Goal: Information Seeking & Learning: Check status

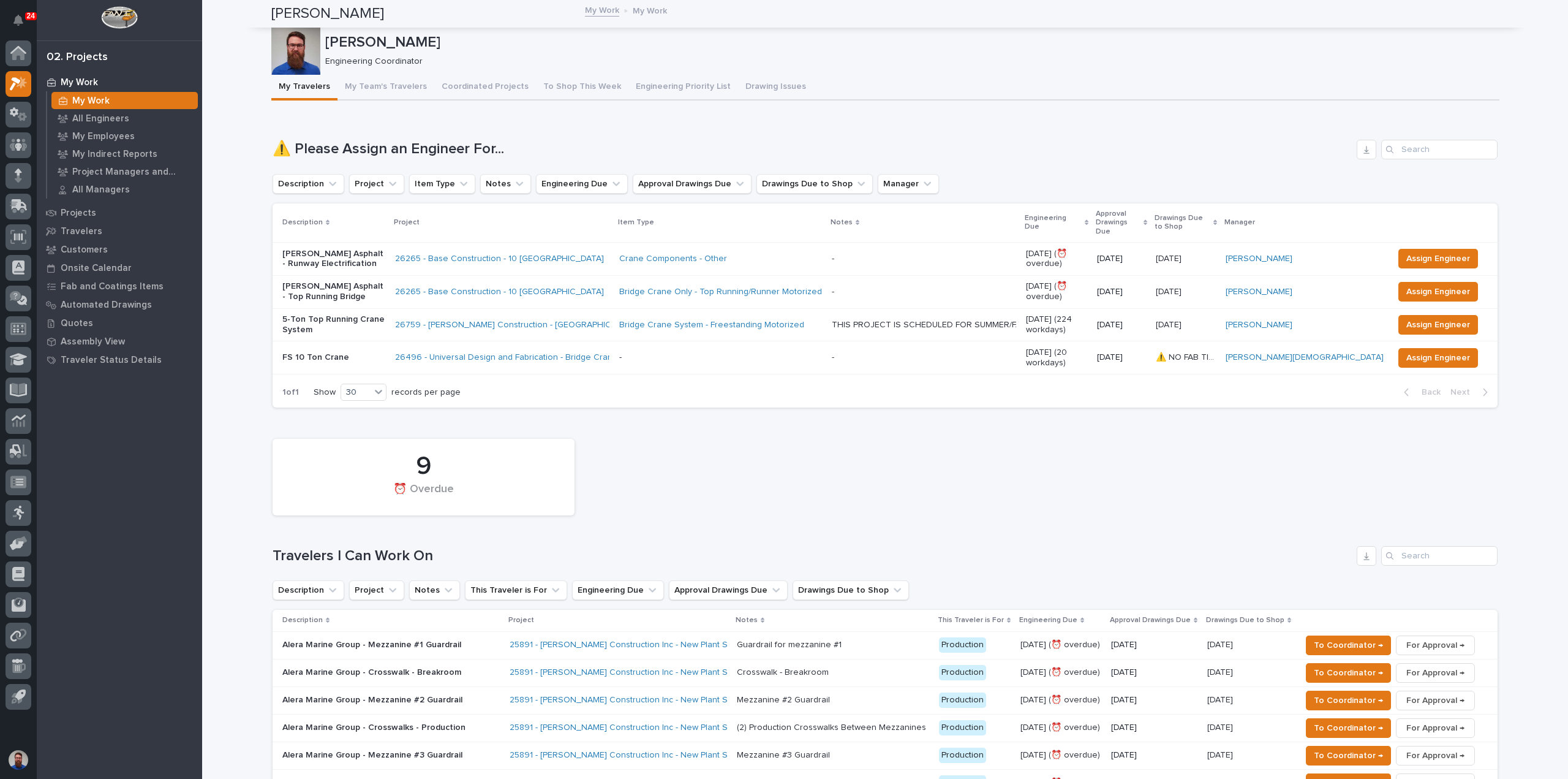
scroll to position [327, 0]
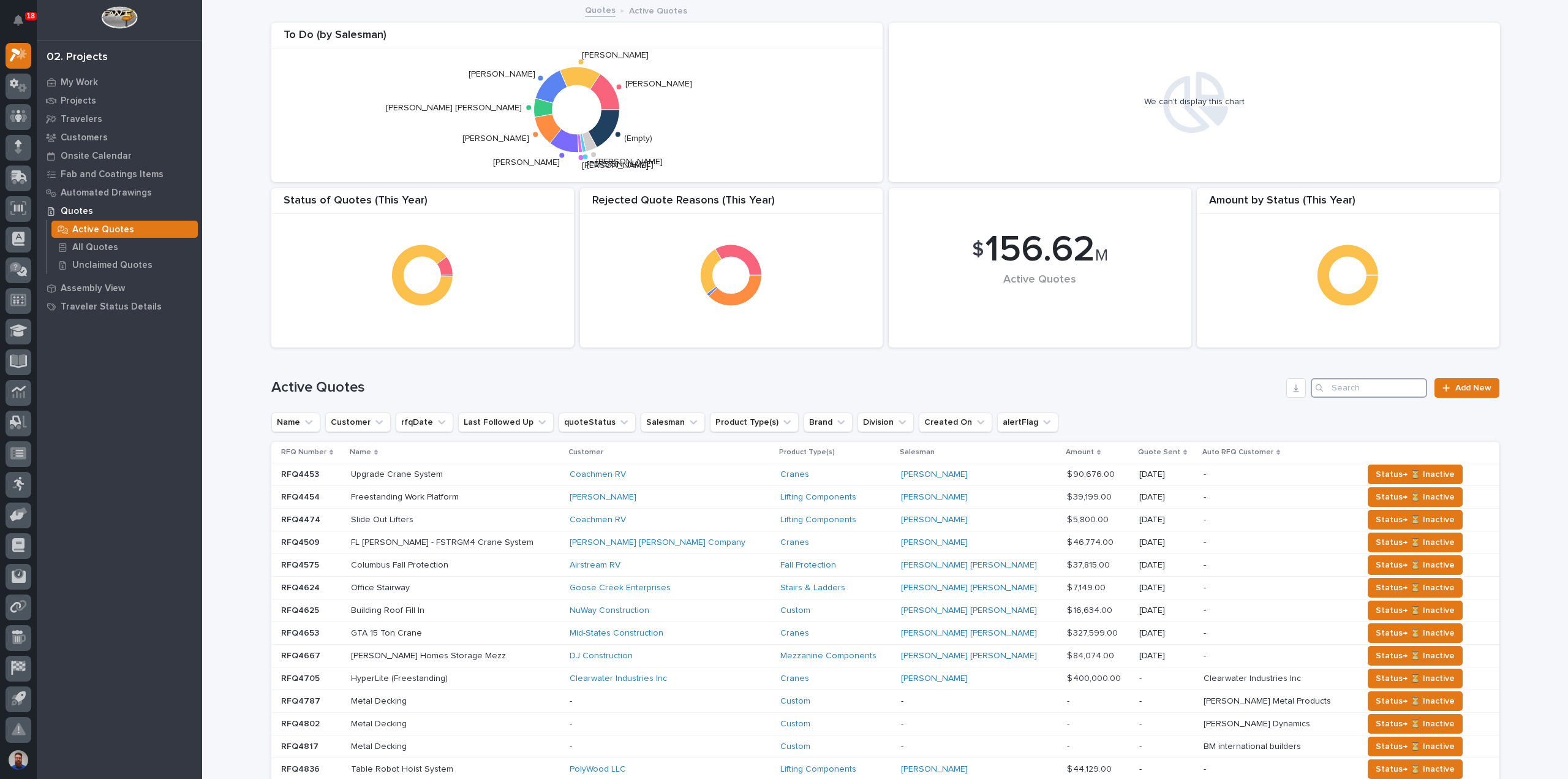
click at [1380, 384] on input "Search" at bounding box center [1368, 387] width 116 height 19
click at [1387, 389] on input "Search" at bounding box center [1368, 387] width 116 height 19
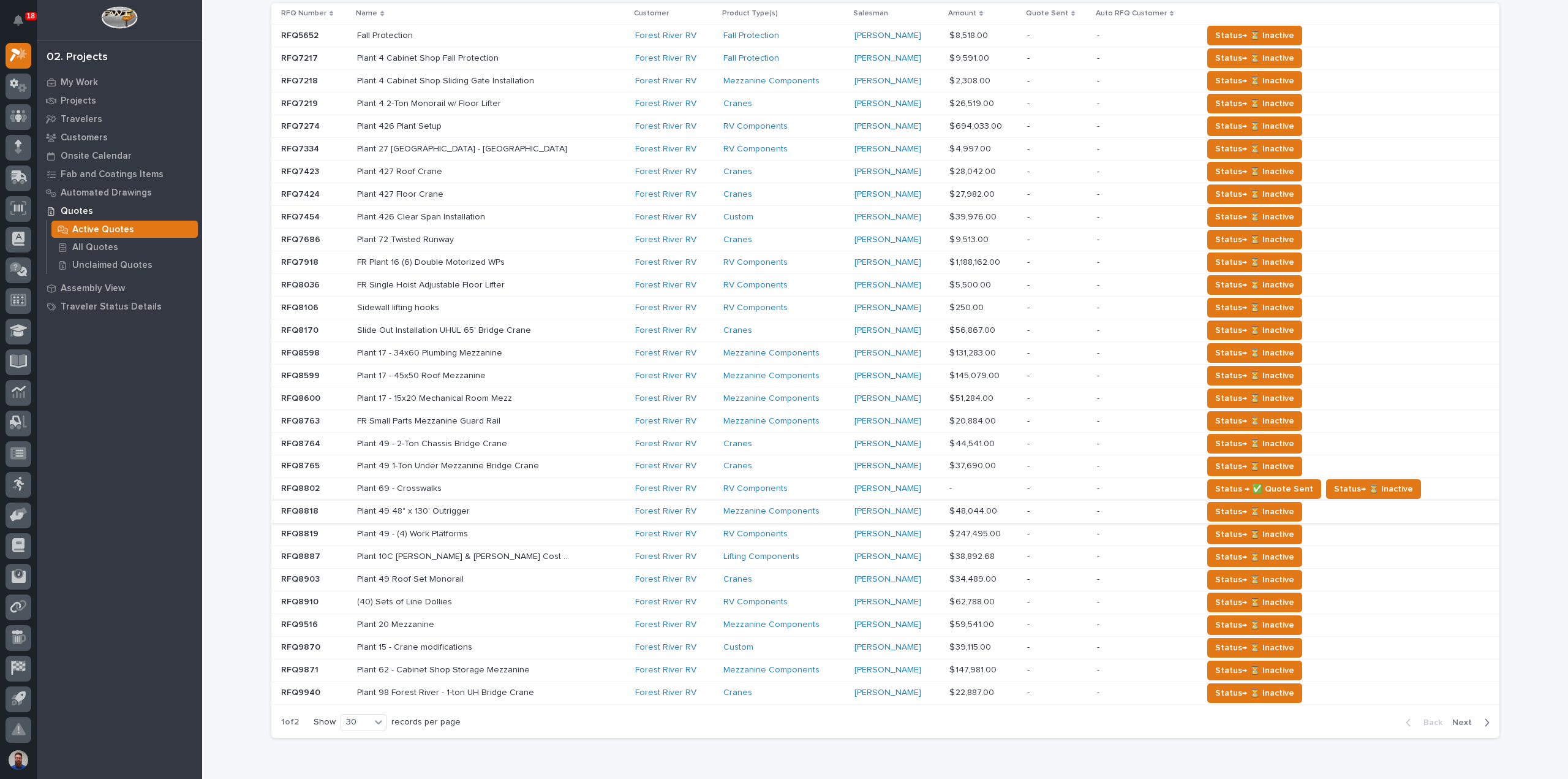
scroll to position [497, 0]
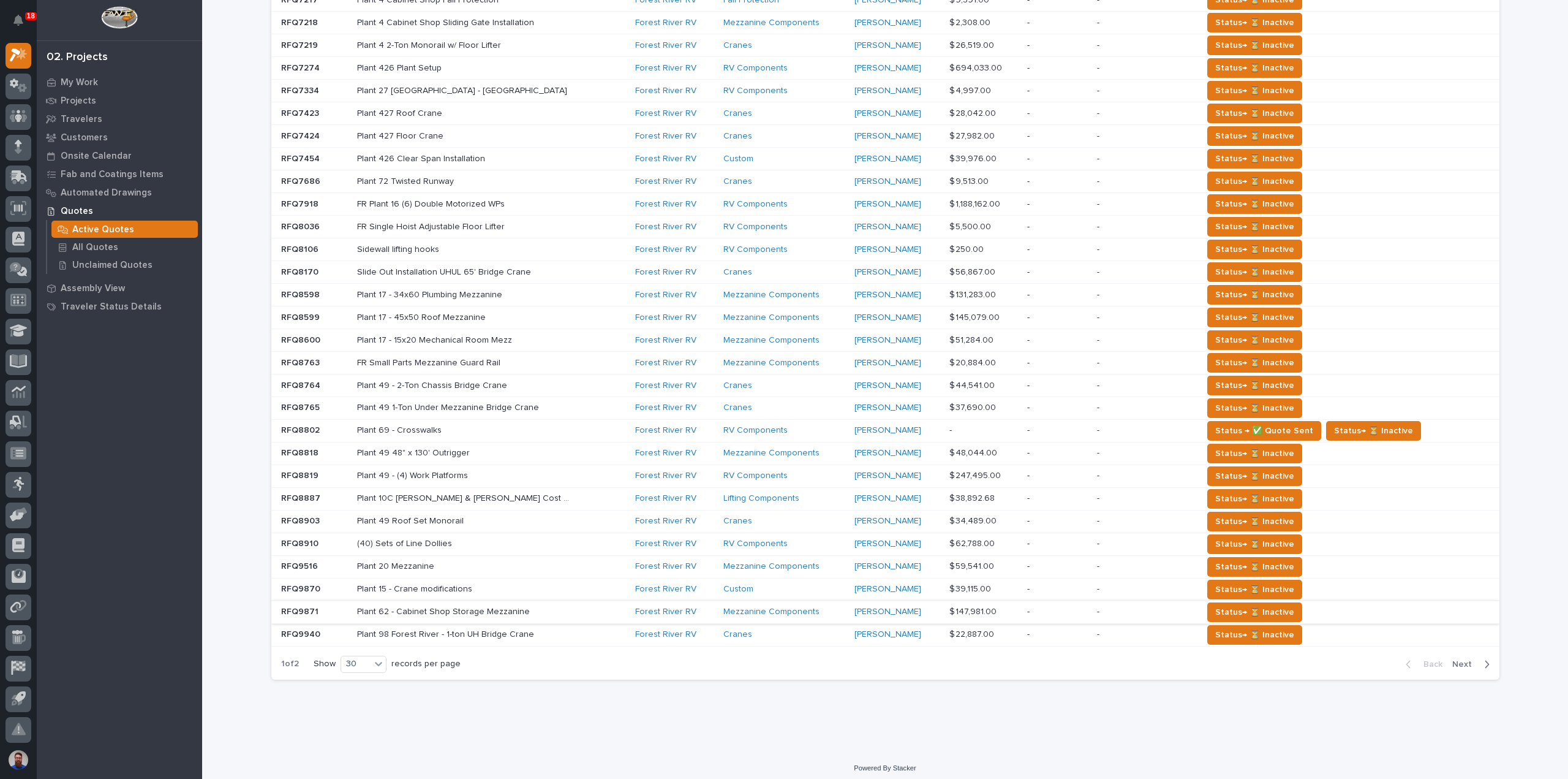
type input "forest river"
click at [496, 606] on p "Plant 62 - Cabinet Shop Storage Mezzanine" at bounding box center [444, 611] width 175 height 13
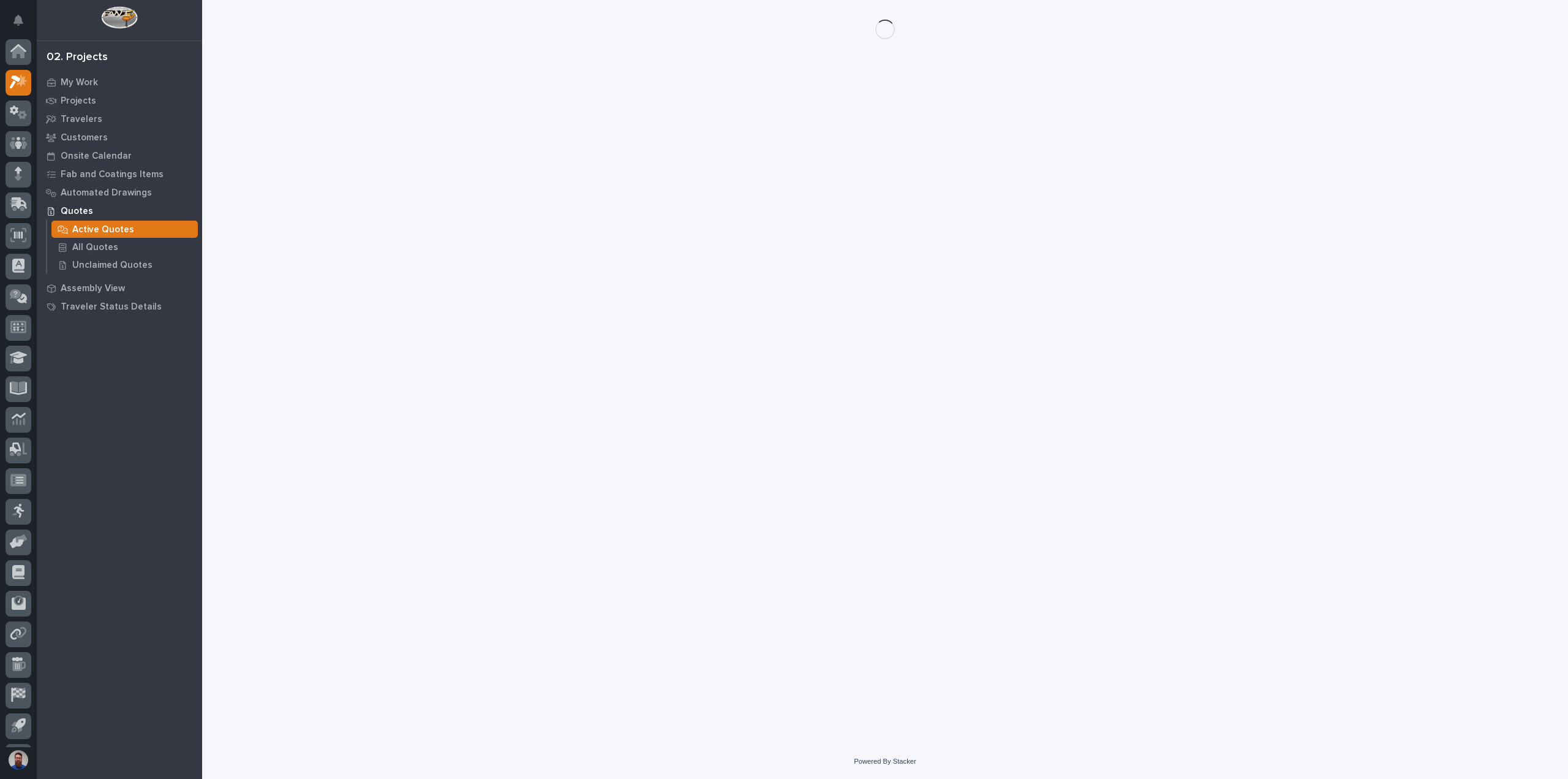
scroll to position [27, 0]
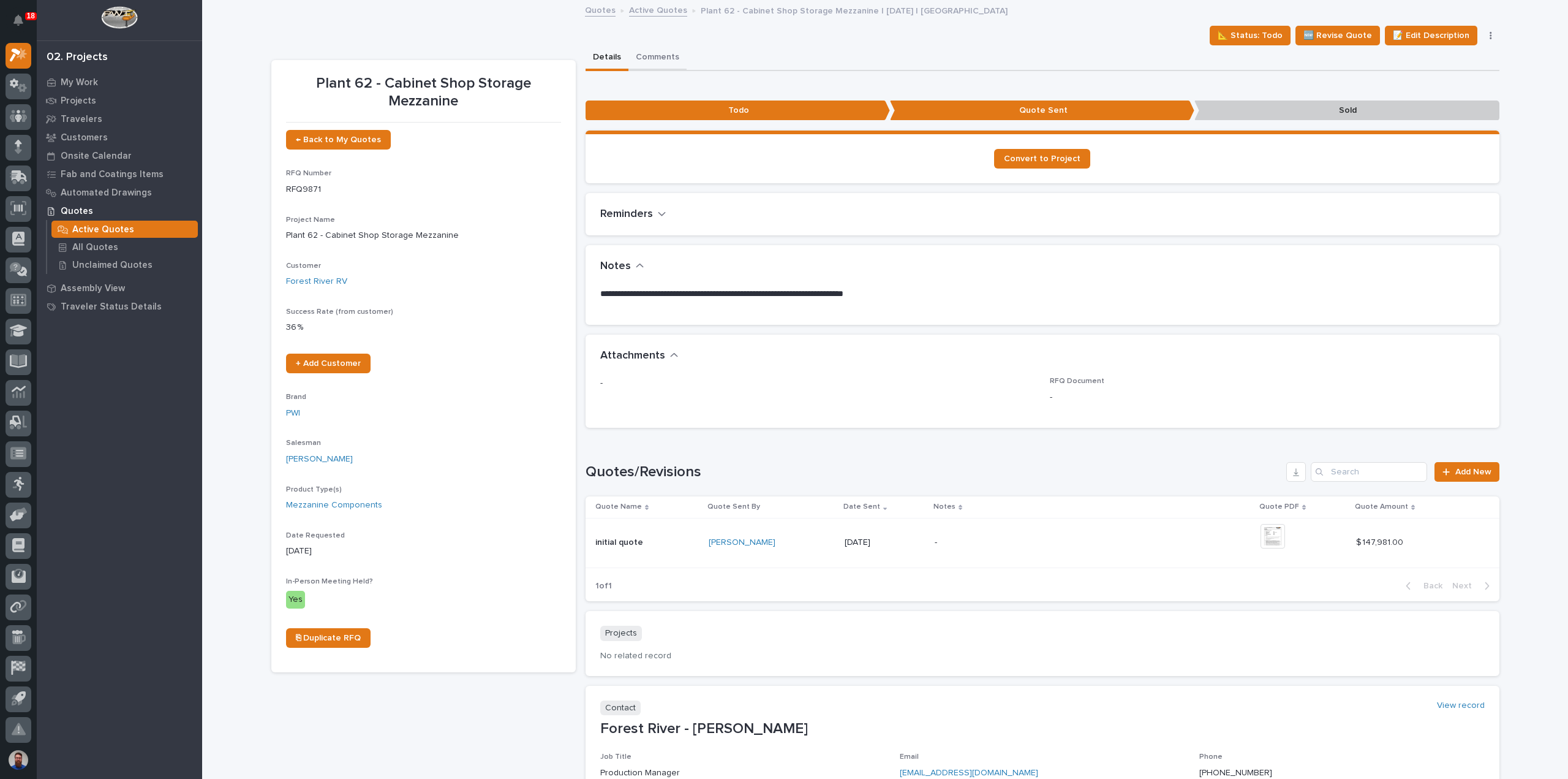
click at [643, 53] on button "Comments" at bounding box center [657, 58] width 58 height 26
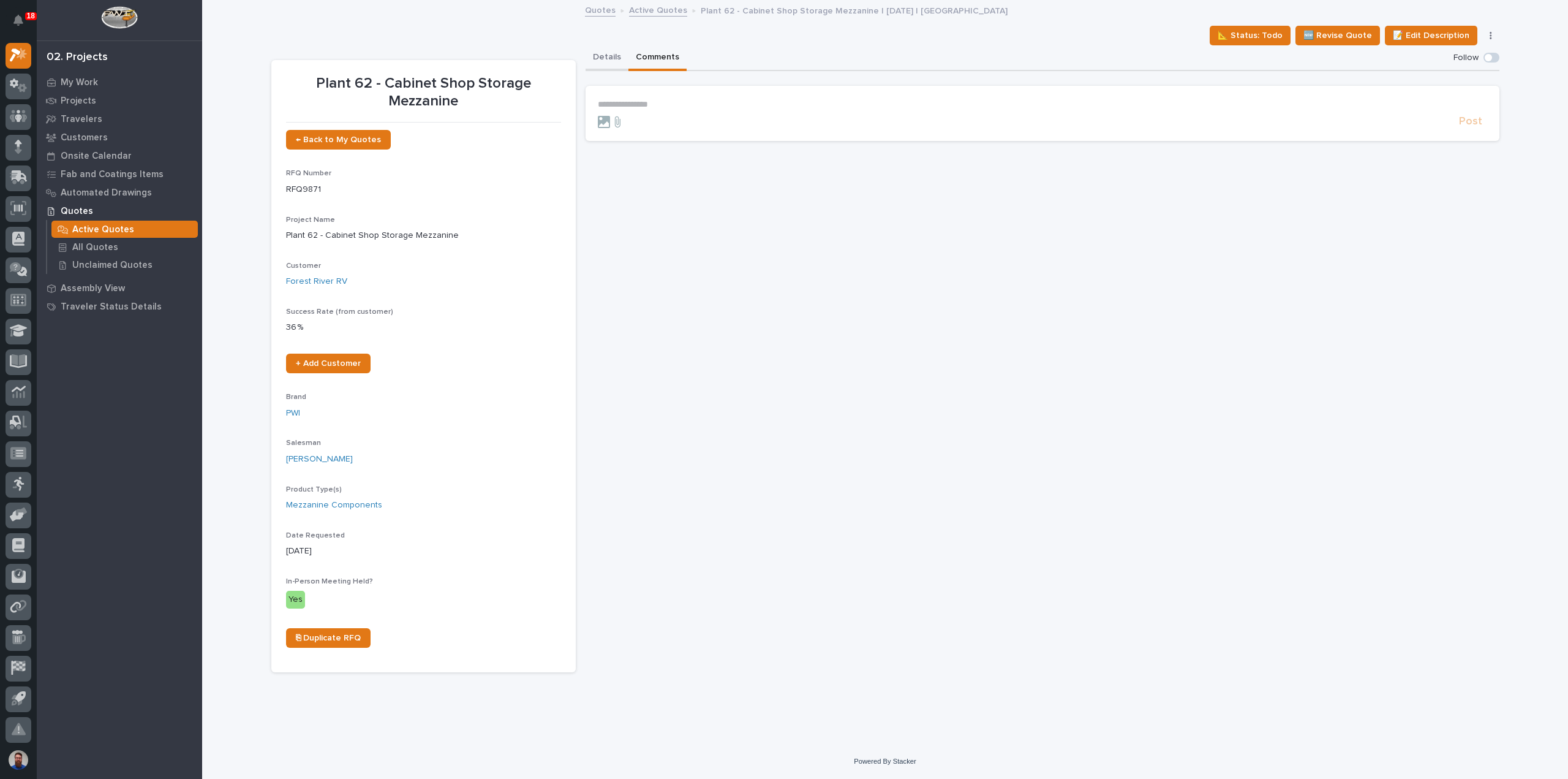
click at [594, 50] on button "Details" at bounding box center [606, 58] width 43 height 26
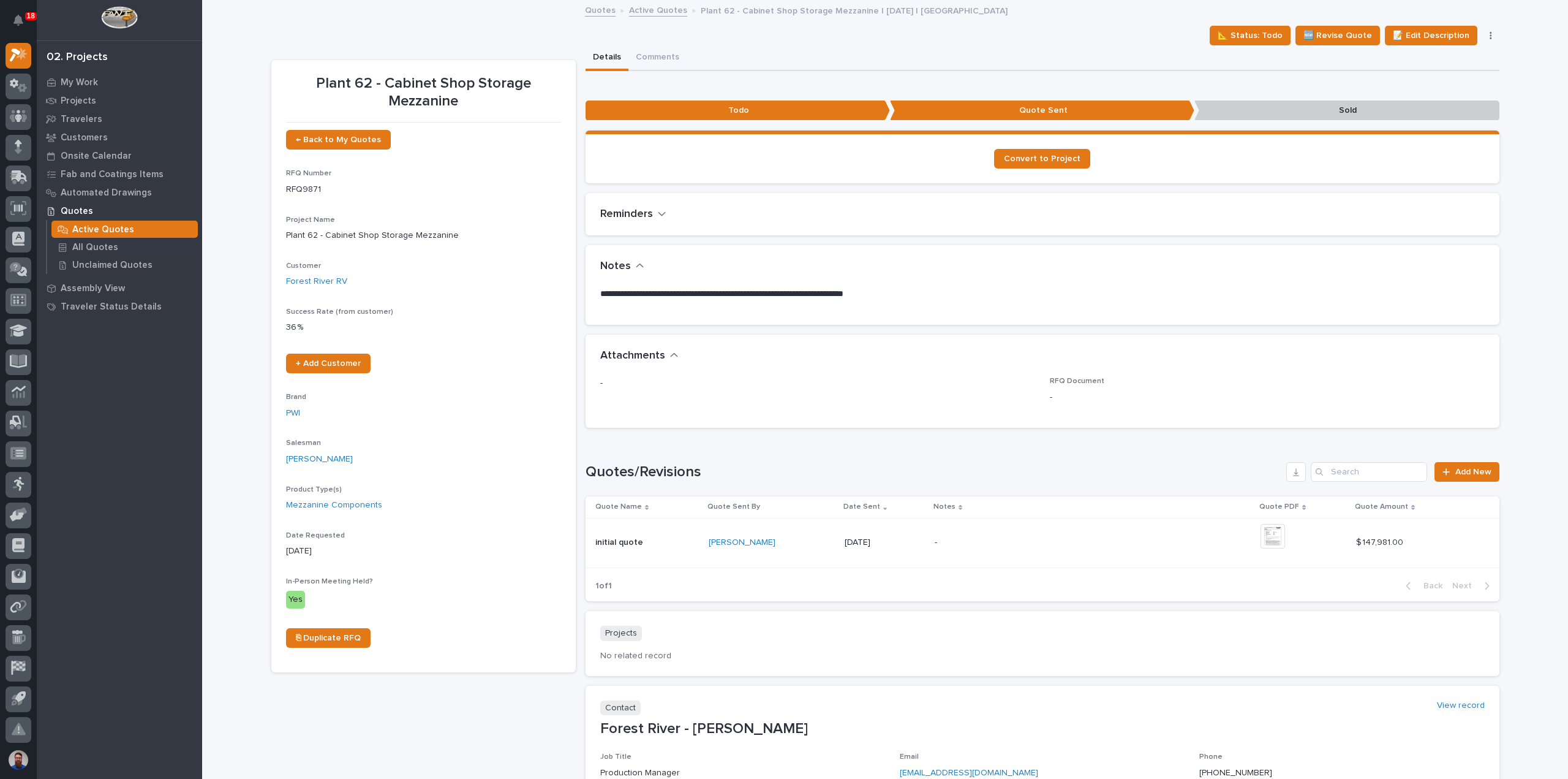
click at [232, 331] on div "Loading... Saving… Loading... Saving… Plant 62 - Cabinet Shop Storage Mezzanine…" at bounding box center [884, 452] width 1365 height 903
click at [670, 353] on icon "button" at bounding box center [674, 355] width 8 height 11
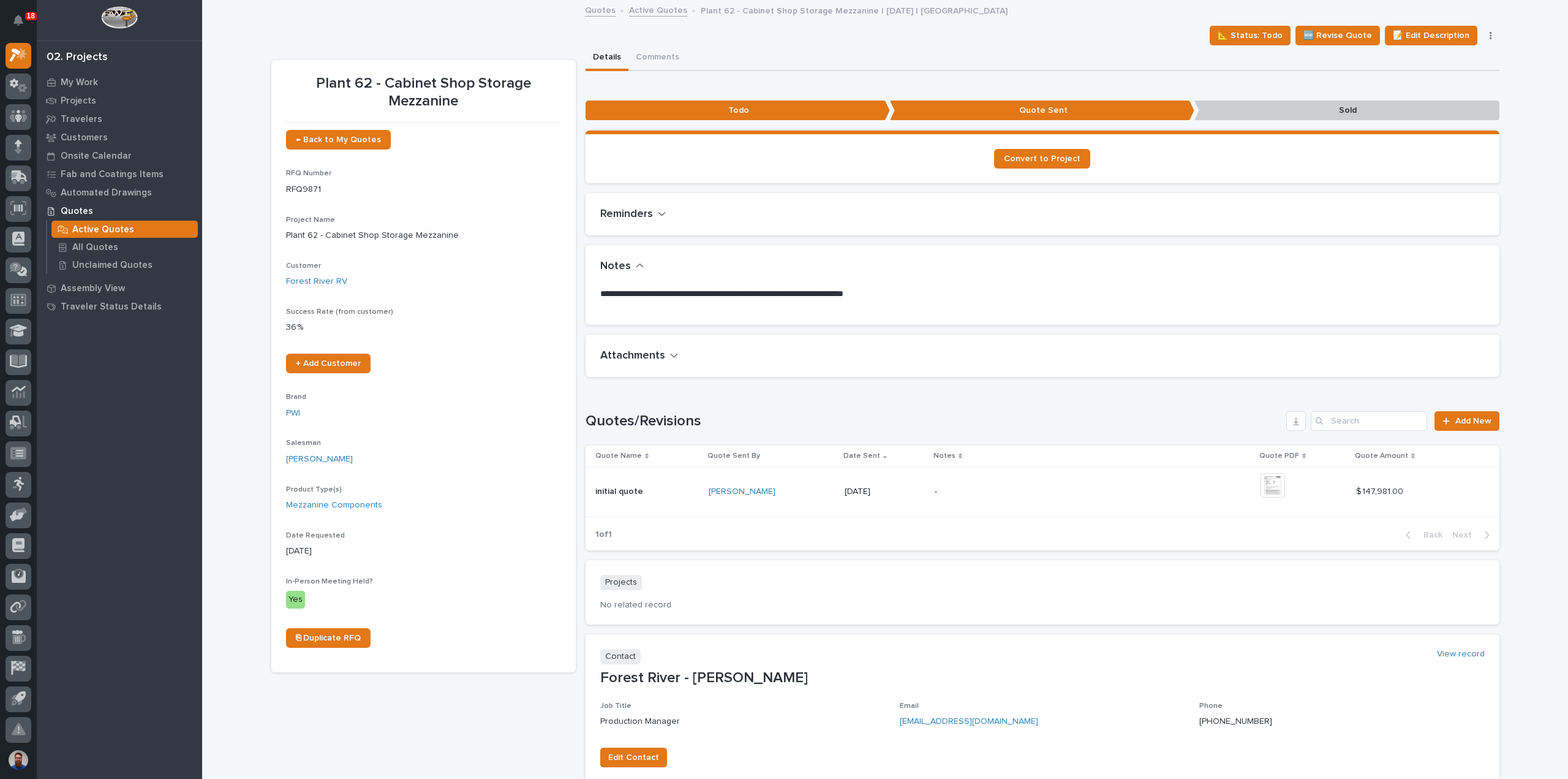
click at [670, 353] on icon "button" at bounding box center [674, 355] width 8 height 11
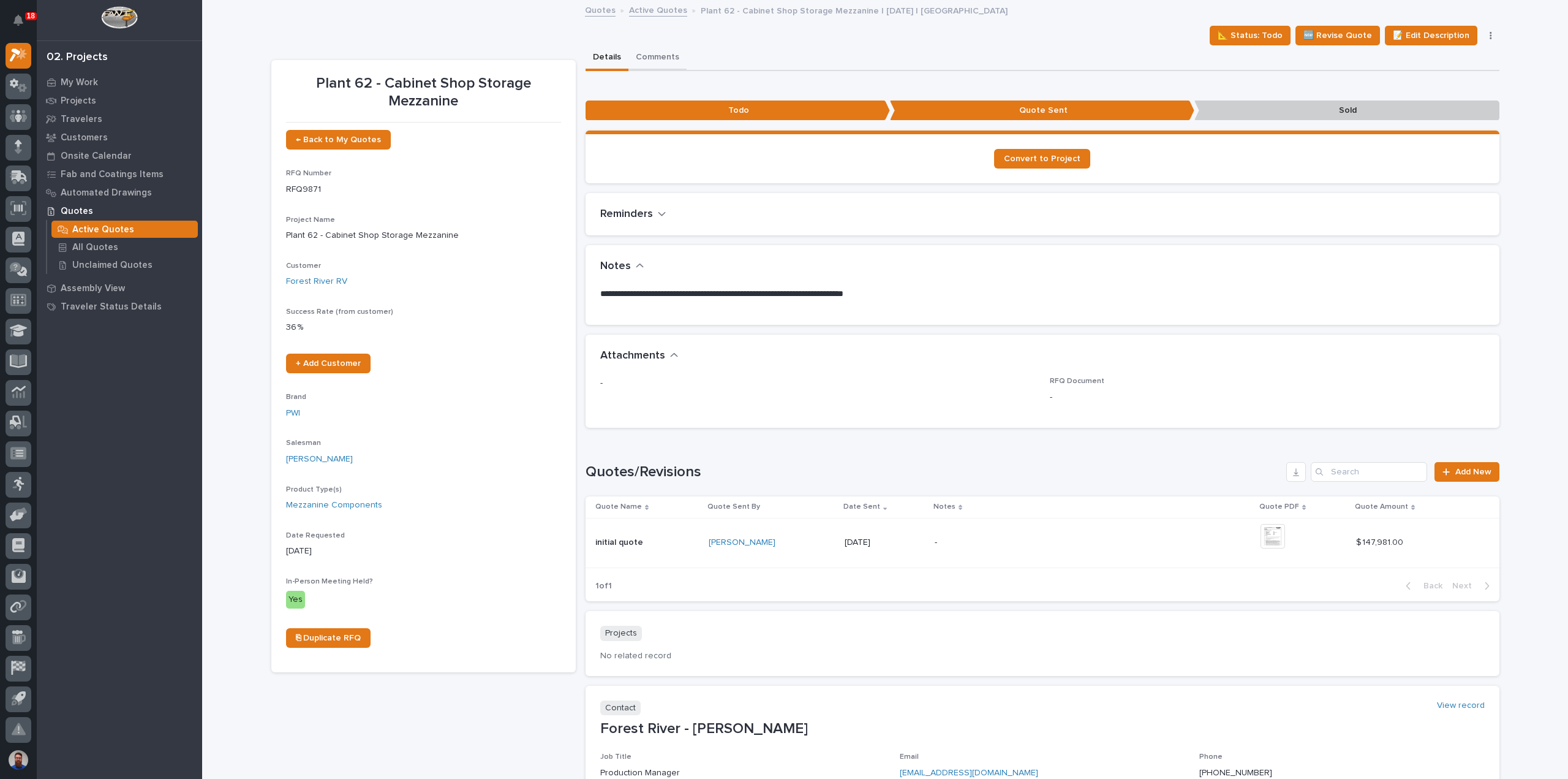
click at [654, 62] on button "Comments" at bounding box center [657, 58] width 58 height 26
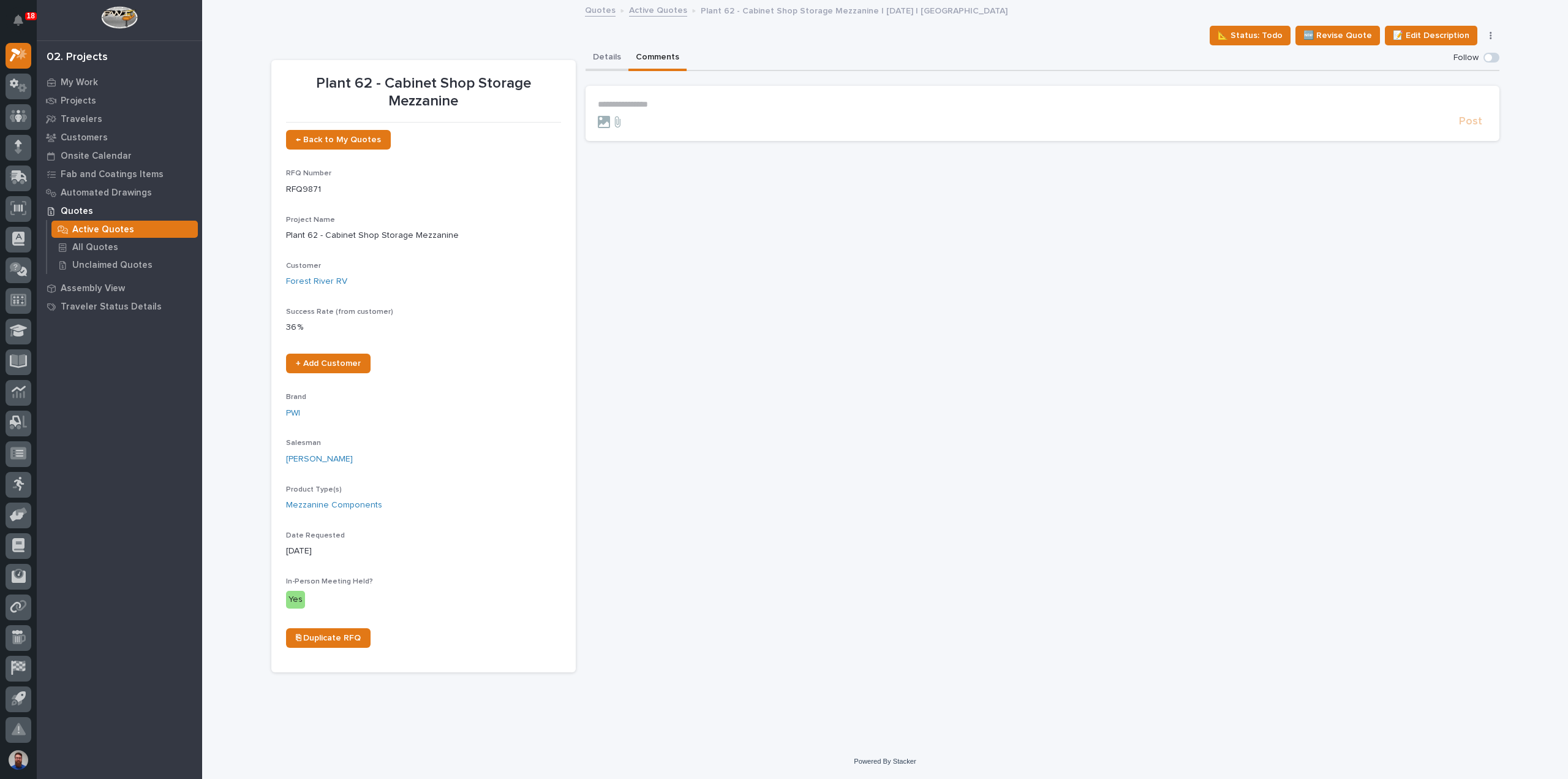
click at [613, 62] on button "Details" at bounding box center [606, 58] width 43 height 26
click at [653, 58] on button "Comments" at bounding box center [657, 58] width 58 height 26
click at [605, 63] on button "Details" at bounding box center [606, 58] width 43 height 26
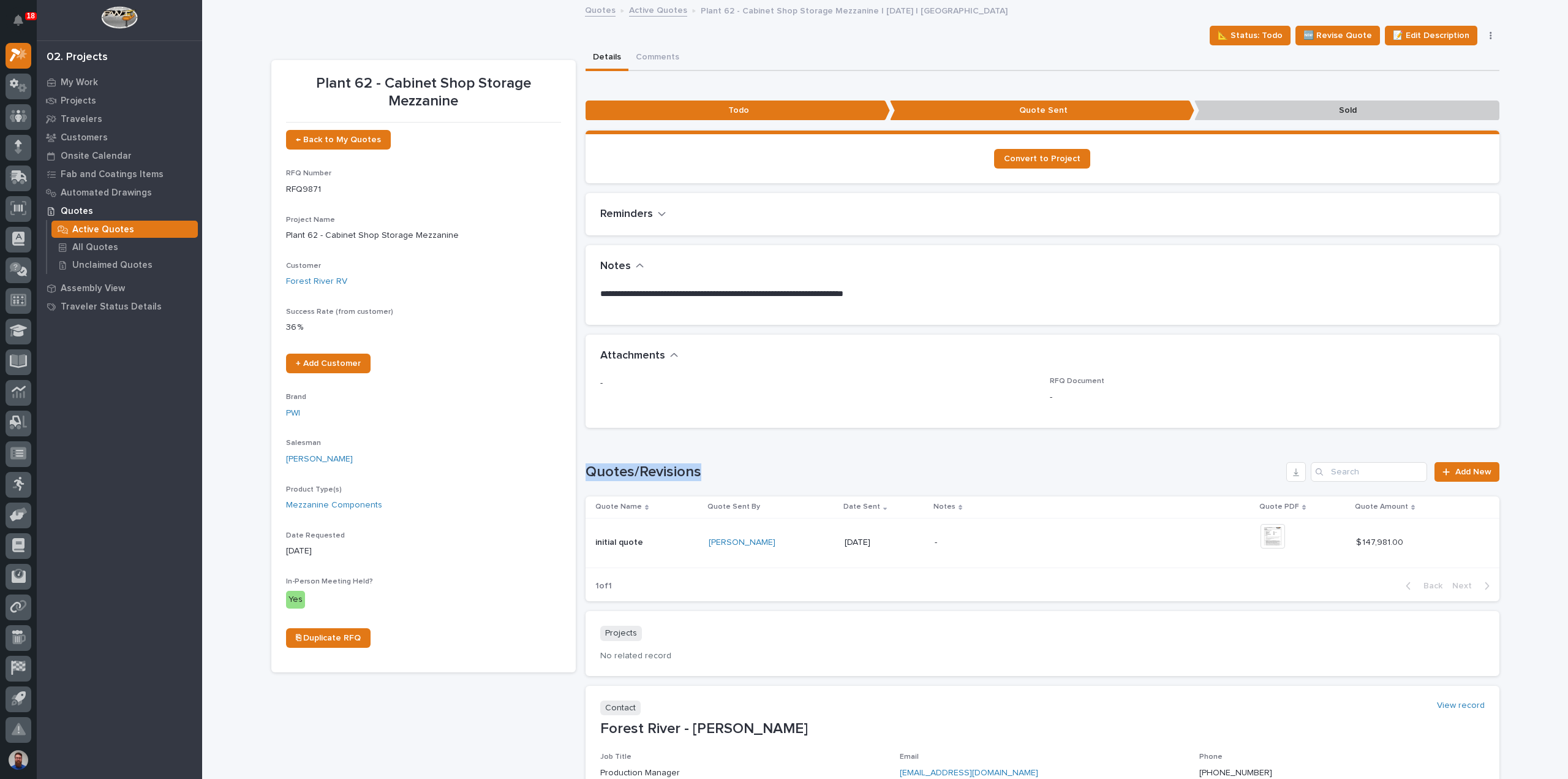
drag, startPoint x: 730, startPoint y: 474, endPoint x: 579, endPoint y: 469, distance: 151.1
click at [579, 469] on div "Plant 62 - Cabinet Shop Storage Mezzanine ← Back to My Quotes RFQ Number RFQ987…" at bounding box center [884, 445] width 1228 height 798
click at [579, 468] on div "Plant 62 - Cabinet Shop Storage Mezzanine ← Back to My Quotes RFQ Number RFQ987…" at bounding box center [884, 445] width 1228 height 798
drag, startPoint x: 585, startPoint y: 468, endPoint x: 734, endPoint y: 467, distance: 149.0
click at [734, 467] on h1 "Quotes/Revisions" at bounding box center [933, 471] width 696 height 17
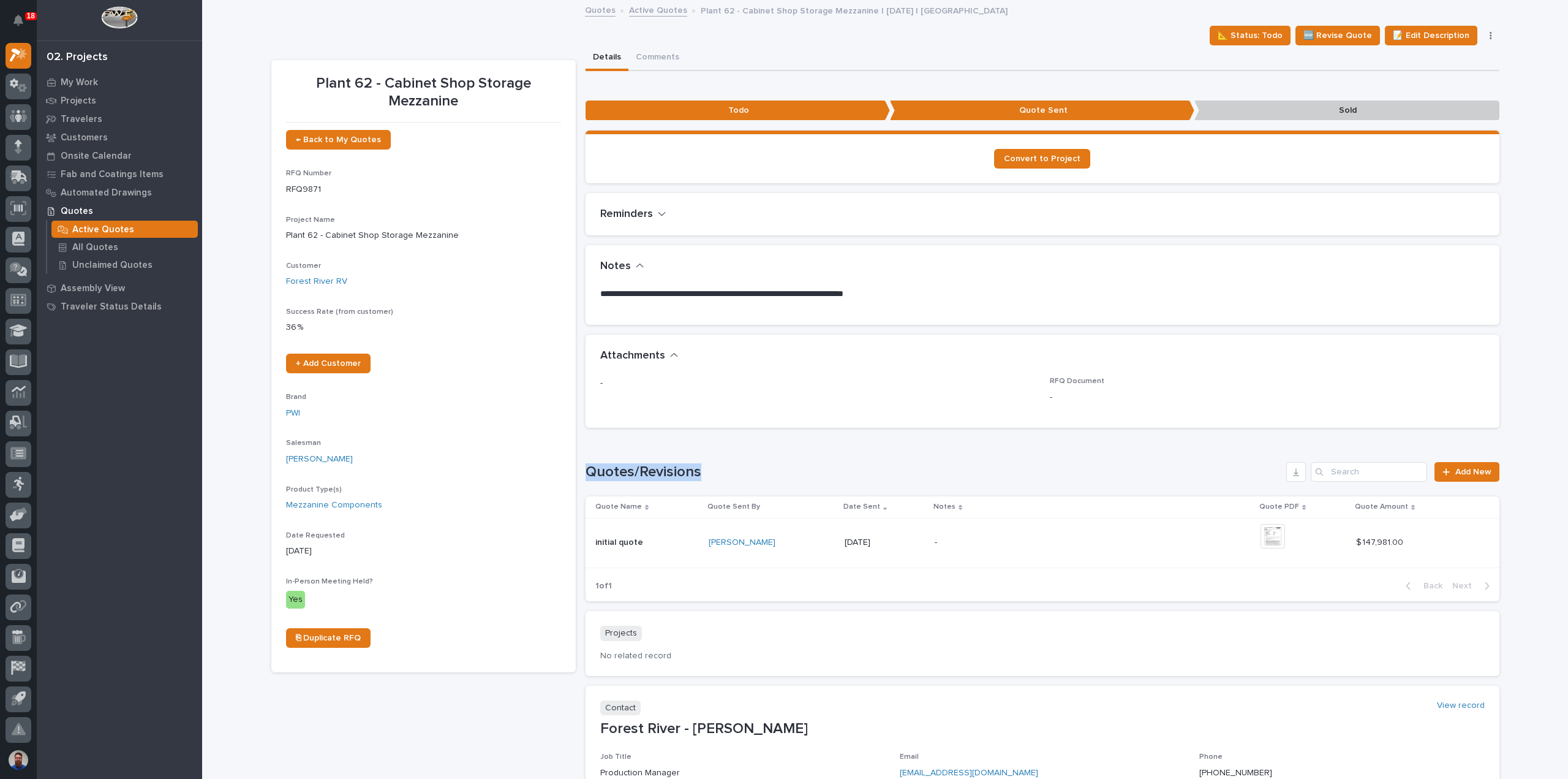
click at [734, 467] on h1 "Quotes/Revisions" at bounding box center [933, 471] width 696 height 17
drag, startPoint x: 714, startPoint y: 467, endPoint x: 580, endPoint y: 468, distance: 134.0
click at [580, 468] on div "Plant 62 - Cabinet Shop Storage Mezzanine ← Back to My Quotes RFQ Number RFQ987…" at bounding box center [884, 445] width 1228 height 798
drag, startPoint x: 578, startPoint y: 471, endPoint x: 738, endPoint y: 468, distance: 160.0
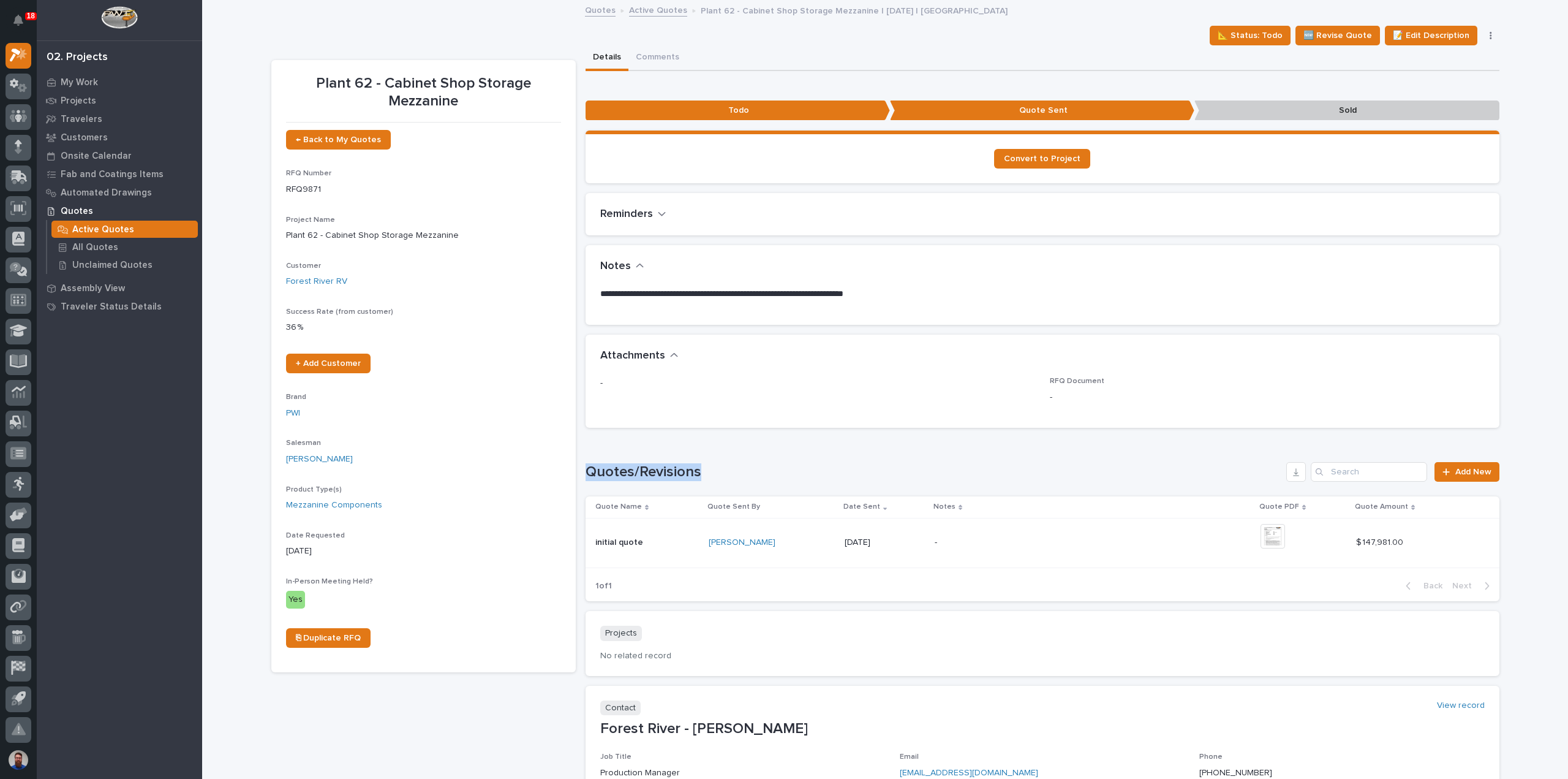
click at [738, 468] on div "Plant 62 - Cabinet Shop Storage Mezzanine ← Back to My Quotes RFQ Number RFQ987…" at bounding box center [884, 445] width 1228 height 798
click at [738, 468] on h1 "Quotes/Revisions" at bounding box center [933, 471] width 696 height 17
click at [647, 60] on button "Comments" at bounding box center [657, 58] width 58 height 26
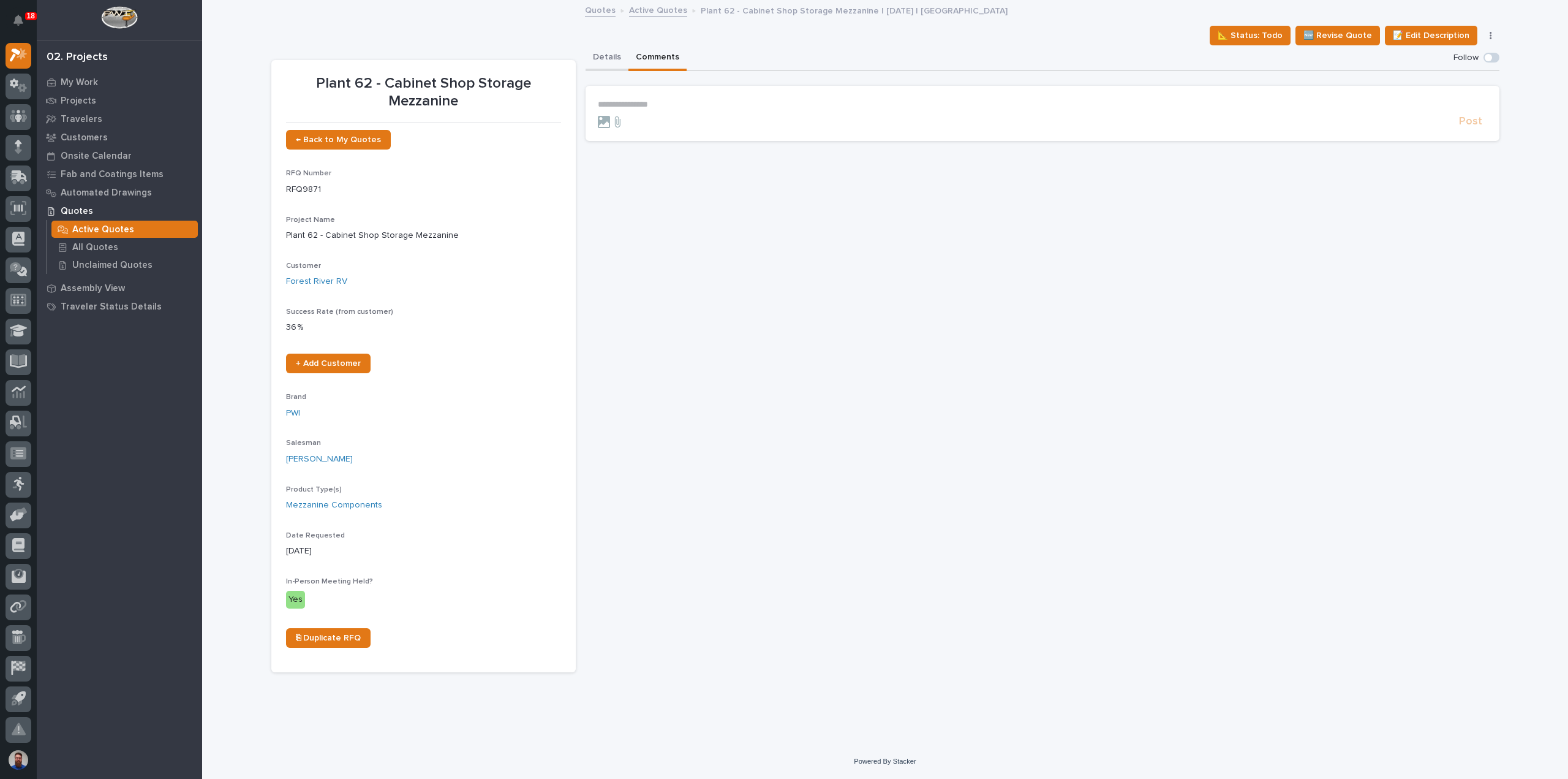
click at [605, 62] on button "Details" at bounding box center [606, 58] width 43 height 26
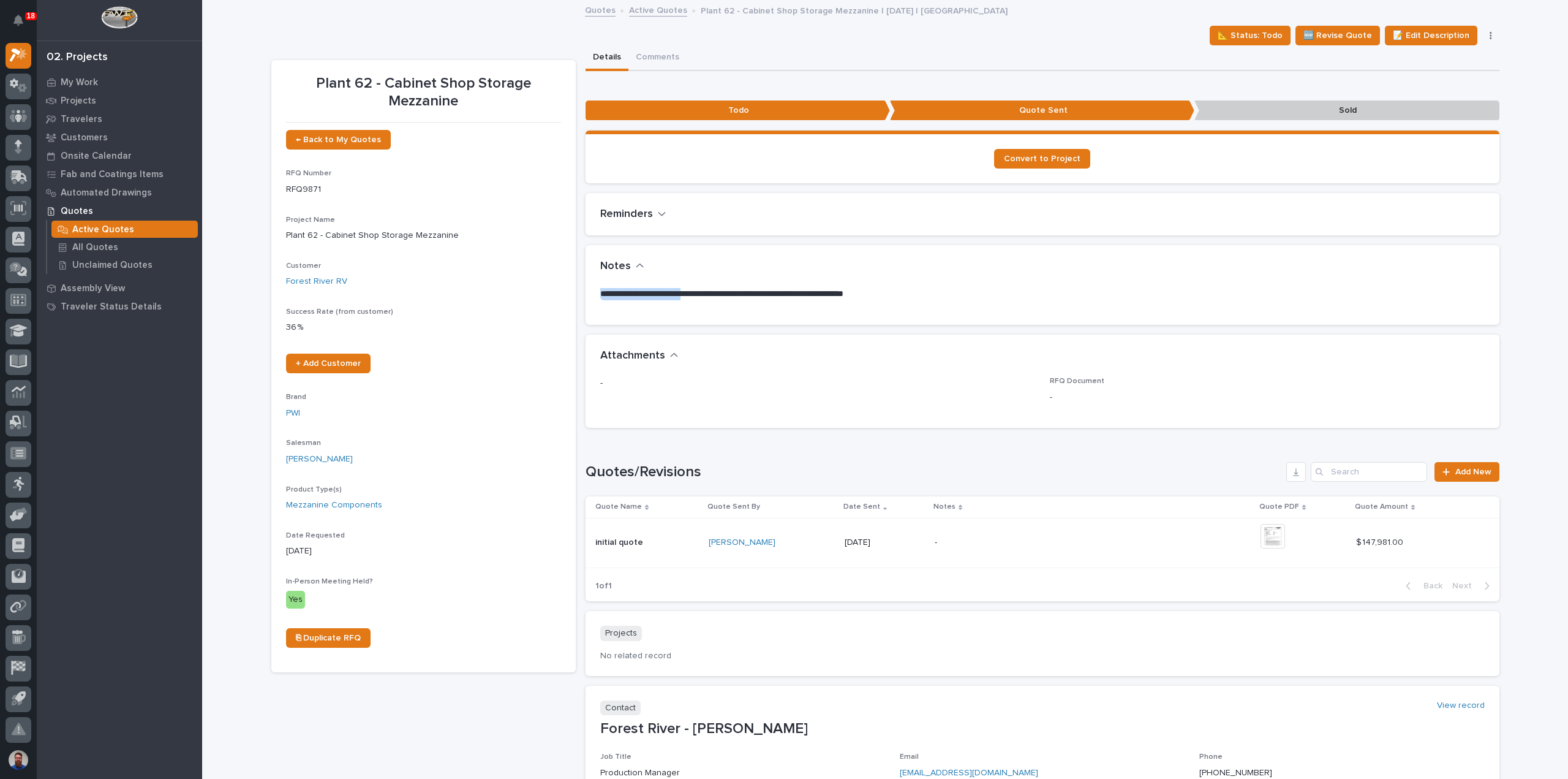
drag, startPoint x: 905, startPoint y: 286, endPoint x: 674, endPoint y: 290, distance: 231.0
click at [674, 290] on section "**********" at bounding box center [1041, 284] width 914 height 79
click at [674, 289] on p "**********" at bounding box center [1042, 293] width 884 height 12
drag, startPoint x: 608, startPoint y: 291, endPoint x: 867, endPoint y: 304, distance: 259.3
click at [867, 304] on div "**********" at bounding box center [1042, 299] width 884 height 22
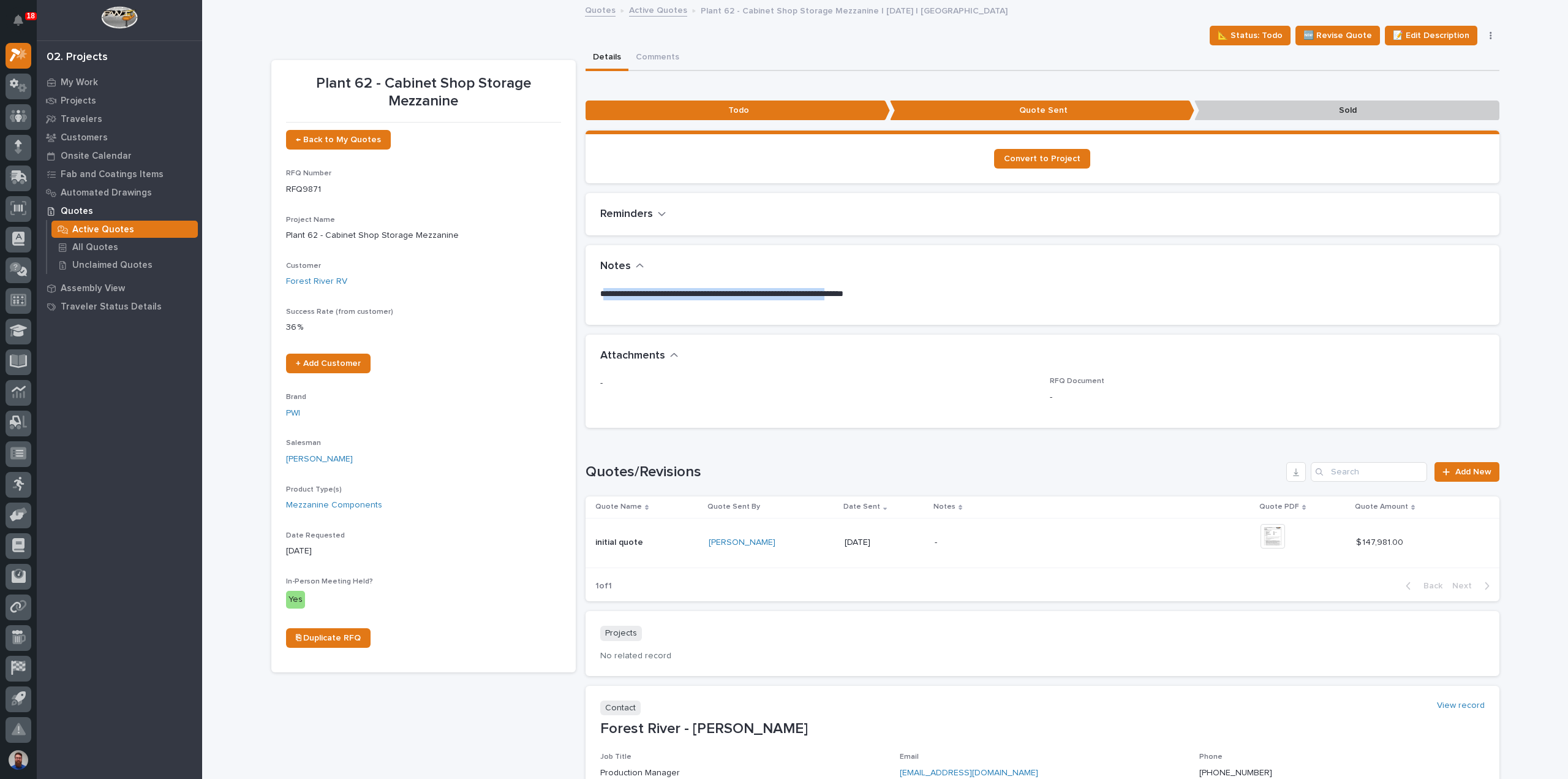
click at [867, 304] on div "**********" at bounding box center [1042, 299] width 884 height 22
drag, startPoint x: 786, startPoint y: 301, endPoint x: 771, endPoint y: 301, distance: 15.0
click at [771, 301] on div "**********" at bounding box center [1042, 299] width 884 height 22
click at [939, 299] on p "**********" at bounding box center [1042, 293] width 884 height 12
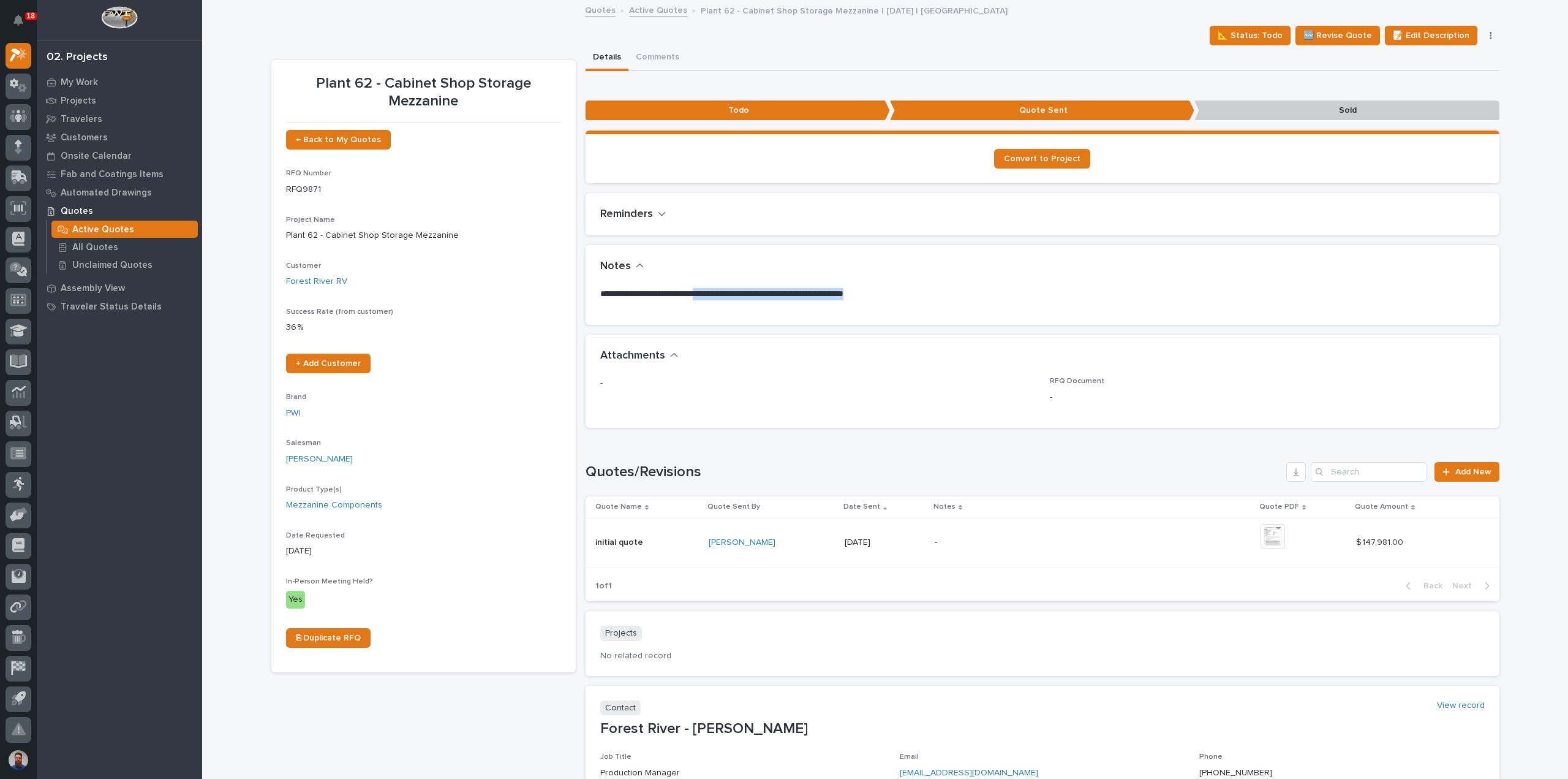
drag, startPoint x: 961, startPoint y: 297, endPoint x: 697, endPoint y: 298, distance: 264.0
click at [697, 298] on p "**********" at bounding box center [1042, 293] width 884 height 12
click at [697, 297] on p "**********" at bounding box center [1042, 293] width 884 height 12
click at [1282, 532] on div "+ 0" at bounding box center [1279, 542] width 37 height 37
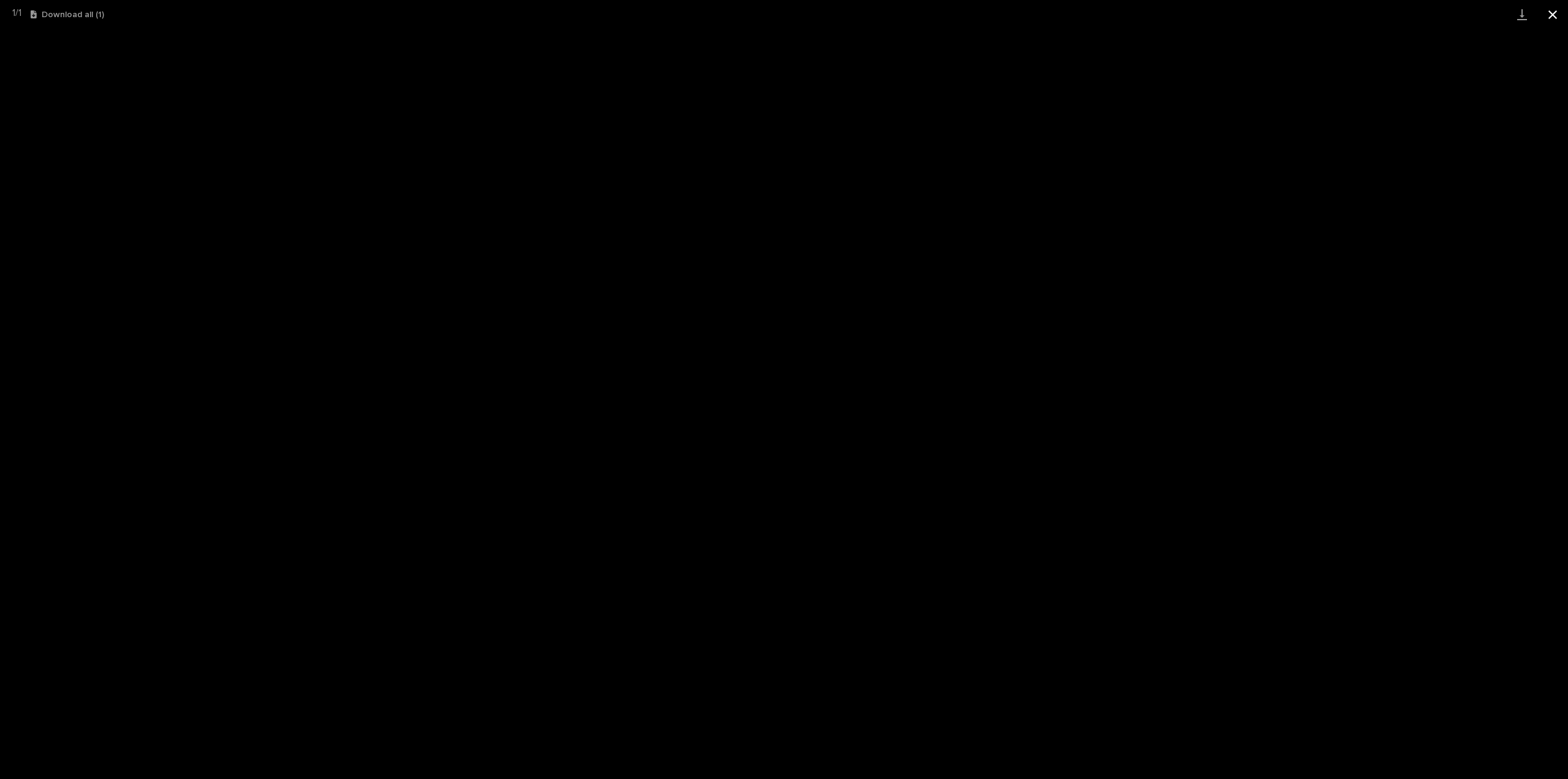
click at [1555, 13] on button "Close gallery" at bounding box center [1552, 15] width 31 height 29
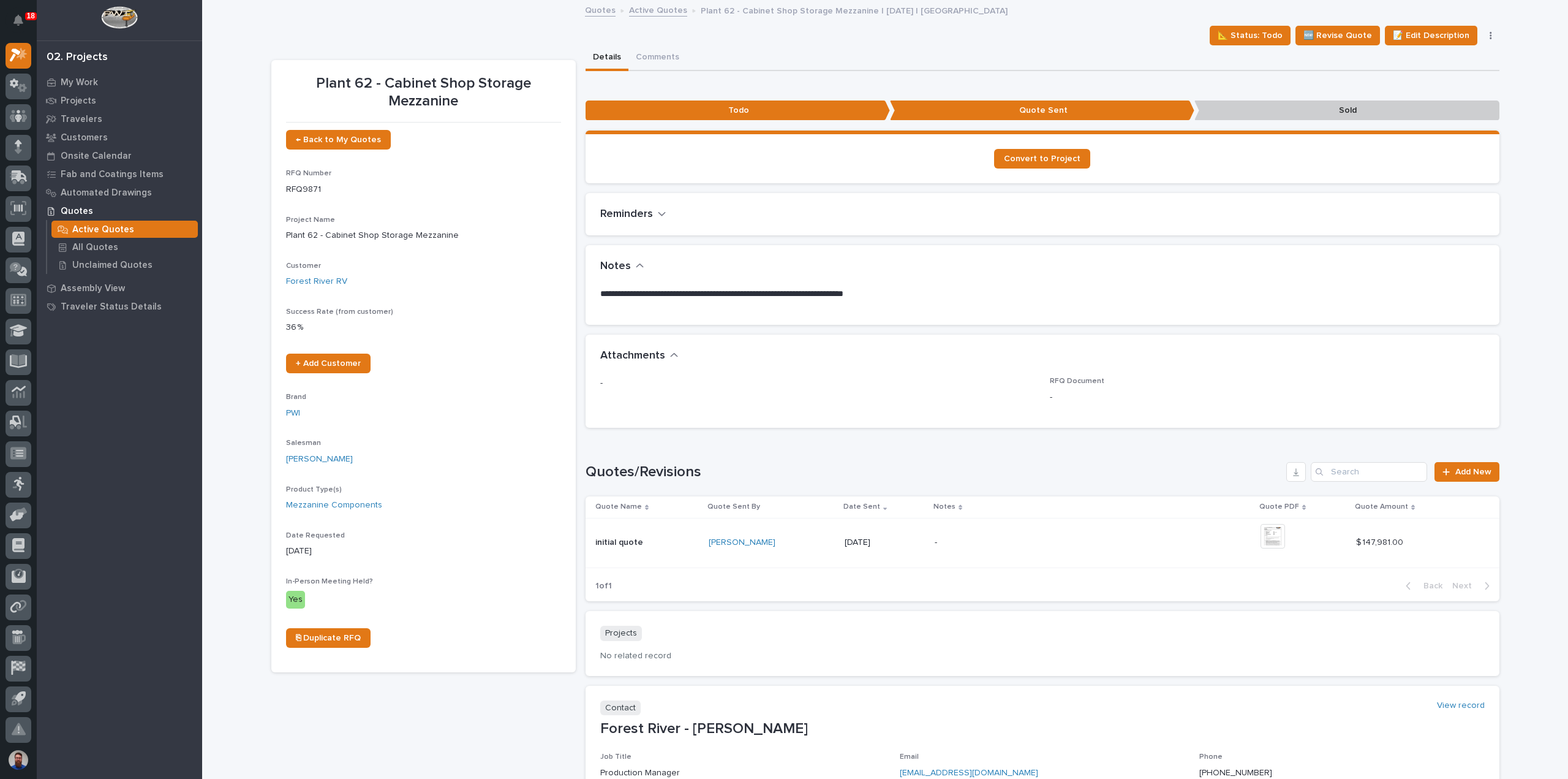
click at [782, 312] on div "**********" at bounding box center [1041, 306] width 914 height 37
click at [15, 16] on icon "Notifications" at bounding box center [18, 20] width 10 height 11
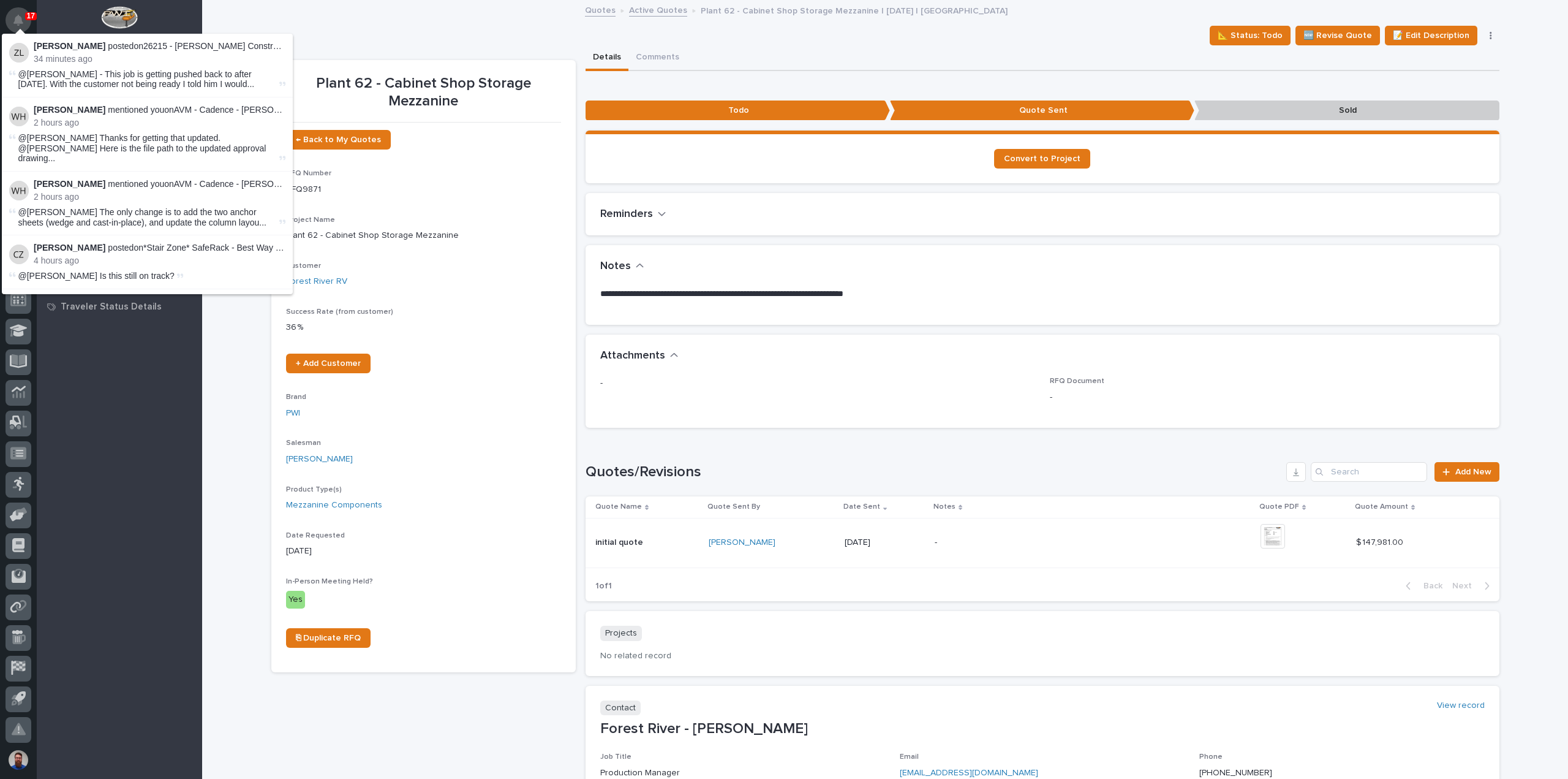
click at [16, 16] on icon "Notifications" at bounding box center [18, 20] width 10 height 11
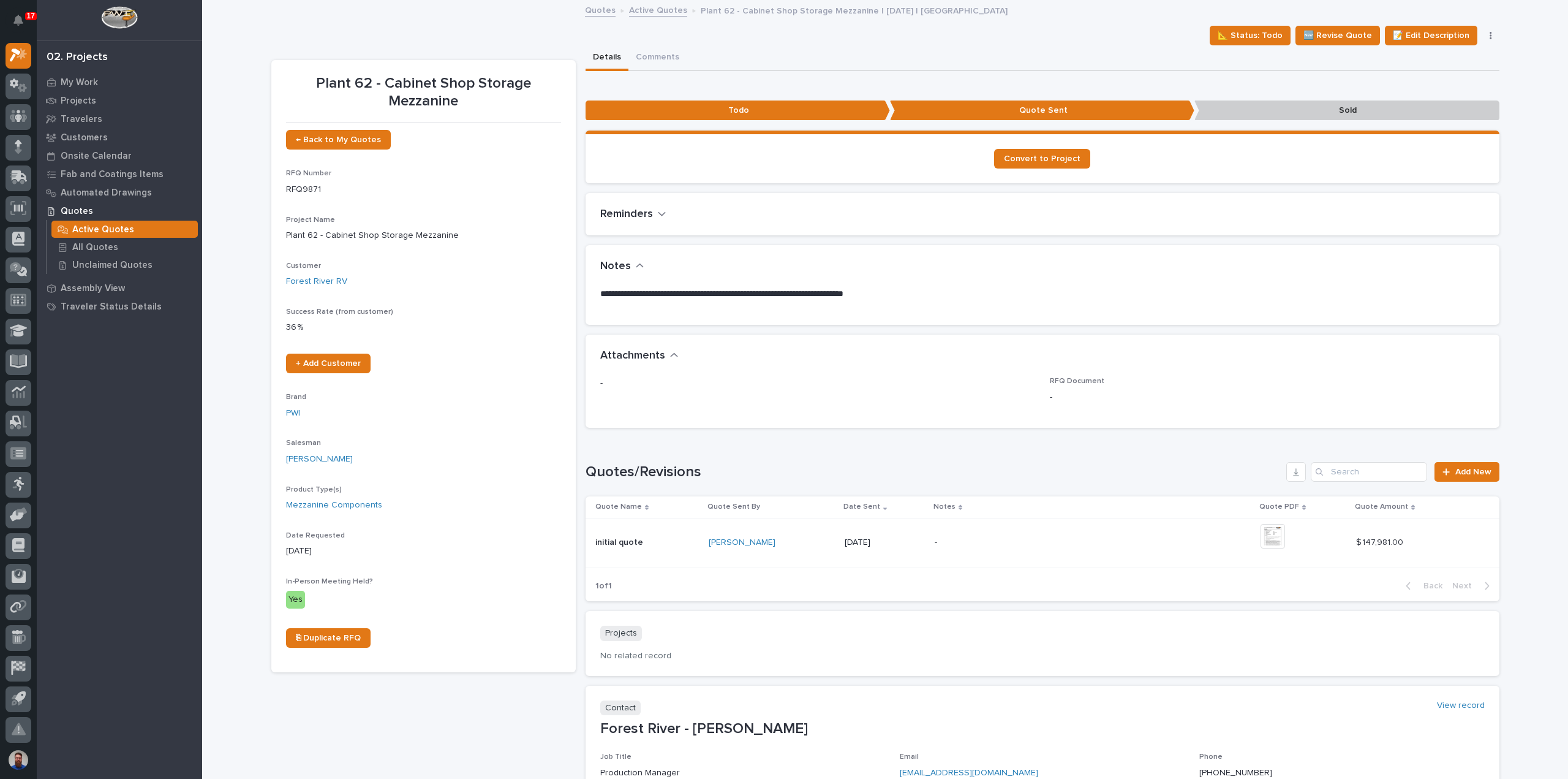
click at [788, 215] on div "Reminders •••" at bounding box center [1040, 214] width 879 height 14
drag, startPoint x: 821, startPoint y: 290, endPoint x: 720, endPoint y: 286, distance: 101.1
click at [720, 286] on section "**********" at bounding box center [1041, 284] width 914 height 79
click at [720, 286] on div "Notes" at bounding box center [1041, 266] width 914 height 43
drag, startPoint x: 905, startPoint y: 296, endPoint x: 606, endPoint y: 264, distance: 300.7
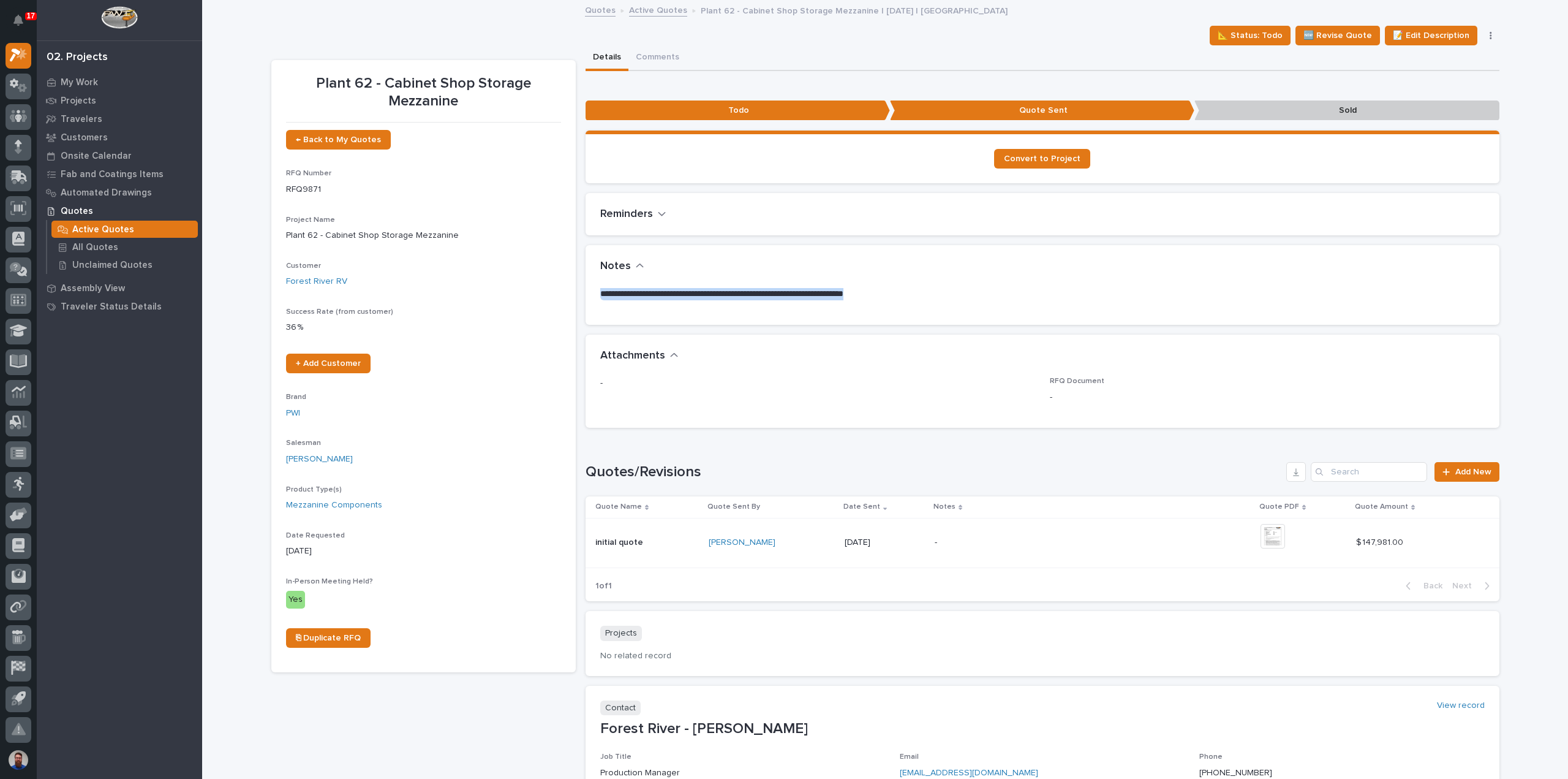
click at [606, 264] on section "**********" at bounding box center [1041, 284] width 914 height 79
click at [675, 288] on p "**********" at bounding box center [1042, 293] width 884 height 12
drag, startPoint x: 641, startPoint y: 295, endPoint x: 935, endPoint y: 306, distance: 294.2
click at [935, 307] on div "**********" at bounding box center [1041, 306] width 914 height 37
click at [935, 306] on div "**********" at bounding box center [1042, 299] width 884 height 22
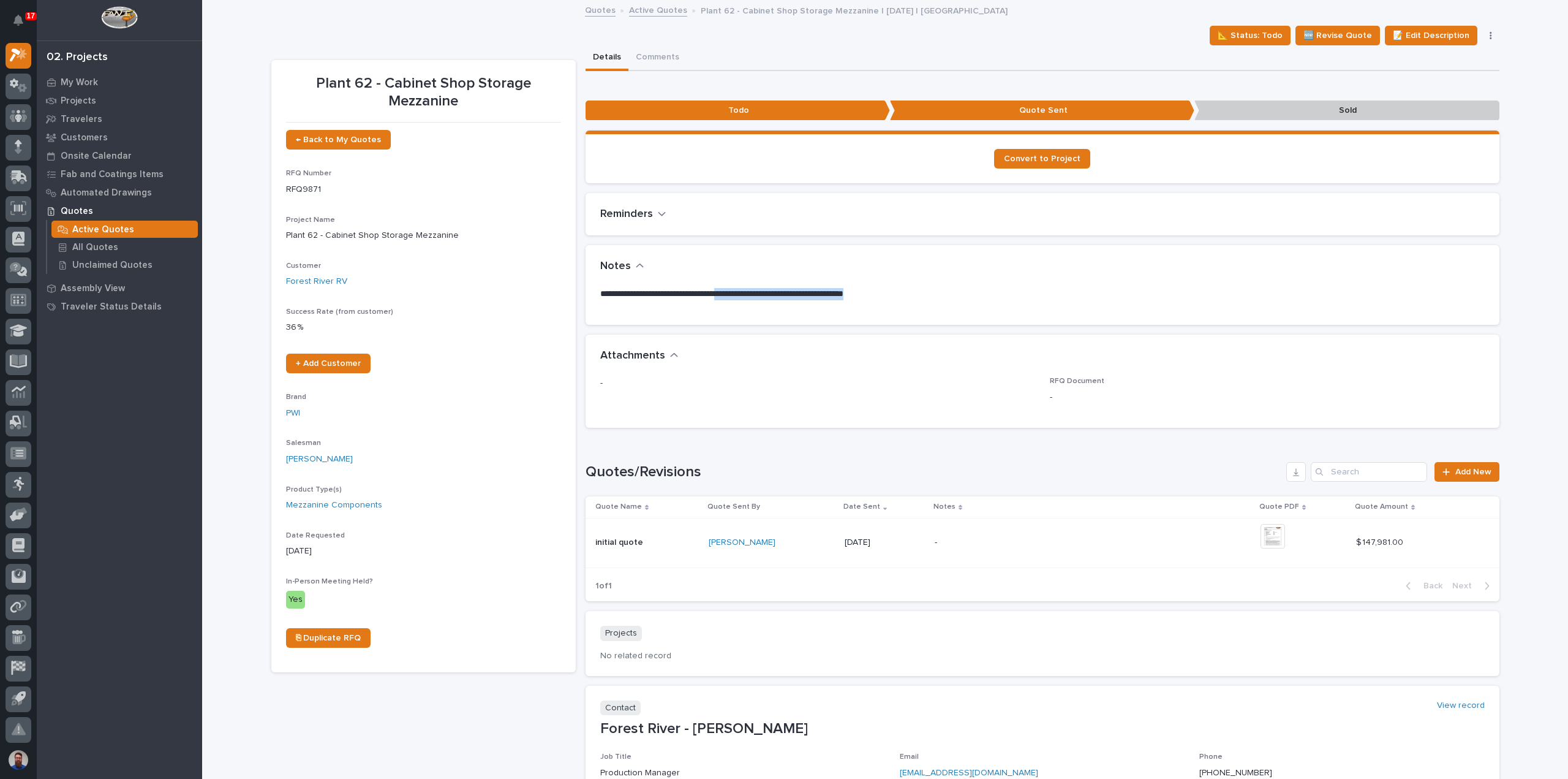
drag, startPoint x: 902, startPoint y: 299, endPoint x: 727, endPoint y: 301, distance: 175.0
click at [727, 301] on div "**********" at bounding box center [1042, 299] width 884 height 22
click at [430, 96] on p "Plant 62 - Cabinet Shop Storage Mezzanine" at bounding box center [423, 92] width 275 height 36
drag, startPoint x: 476, startPoint y: 105, endPoint x: 308, endPoint y: 80, distance: 169.8
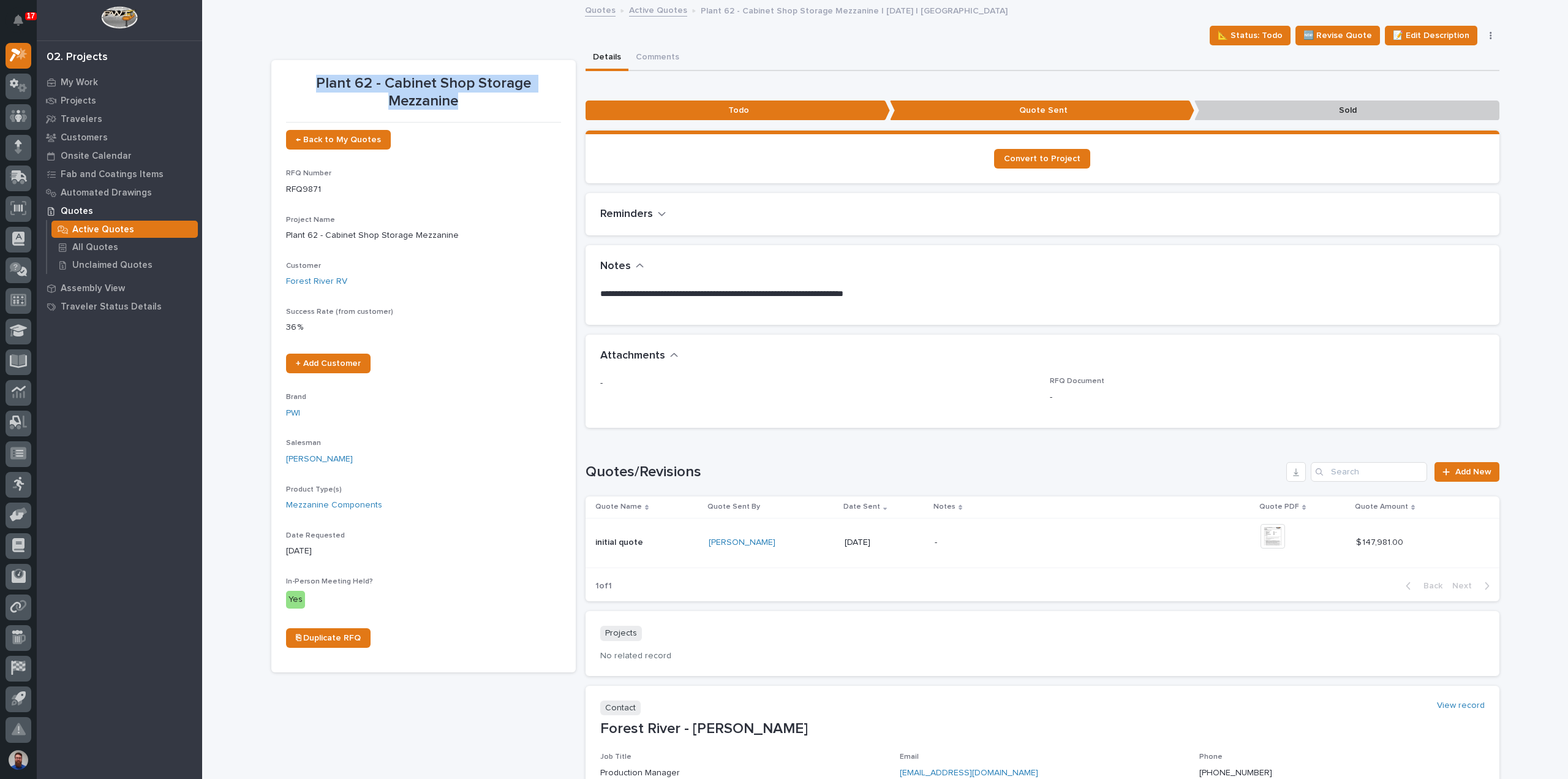
click at [308, 80] on p "Plant 62 - Cabinet Shop Storage Mezzanine" at bounding box center [423, 92] width 275 height 36
click at [308, 79] on p "Plant 62 - Cabinet Shop Storage Mezzanine" at bounding box center [423, 92] width 275 height 36
drag, startPoint x: 316, startPoint y: 81, endPoint x: 473, endPoint y: 99, distance: 158.0
click at [473, 99] on p "Plant 62 - Cabinet Shop Storage Mezzanine" at bounding box center [423, 92] width 275 height 36
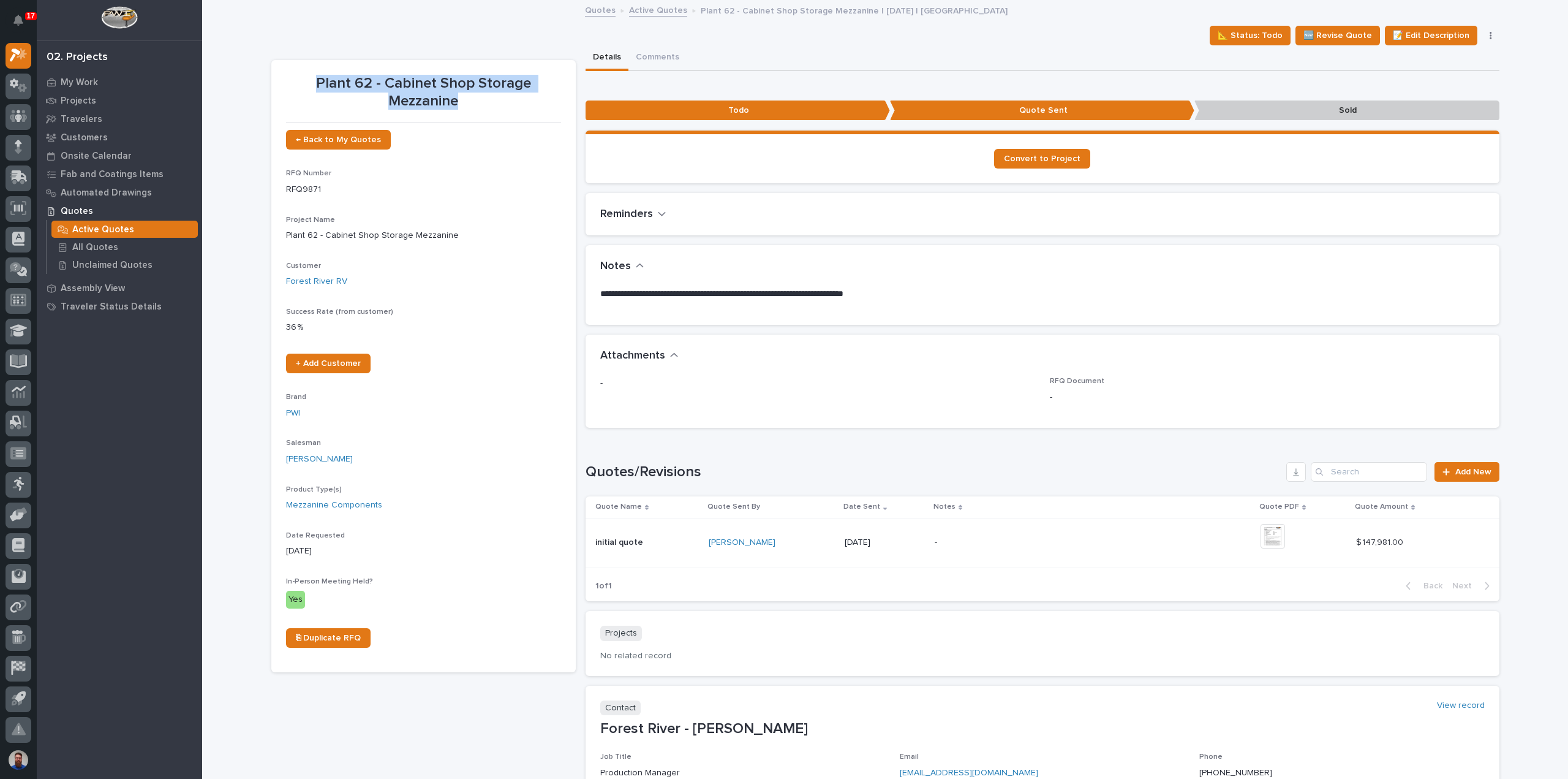
drag, startPoint x: 508, startPoint y: 99, endPoint x: 312, endPoint y: 83, distance: 196.7
click at [312, 83] on p "Plant 62 - Cabinet Shop Storage Mezzanine" at bounding box center [423, 92] width 275 height 36
drag, startPoint x: 350, startPoint y: 89, endPoint x: 478, endPoint y: 93, distance: 128.1
click at [478, 93] on p "Plant 62 - Cabinet Shop Storage Mezzanine" at bounding box center [423, 92] width 275 height 36
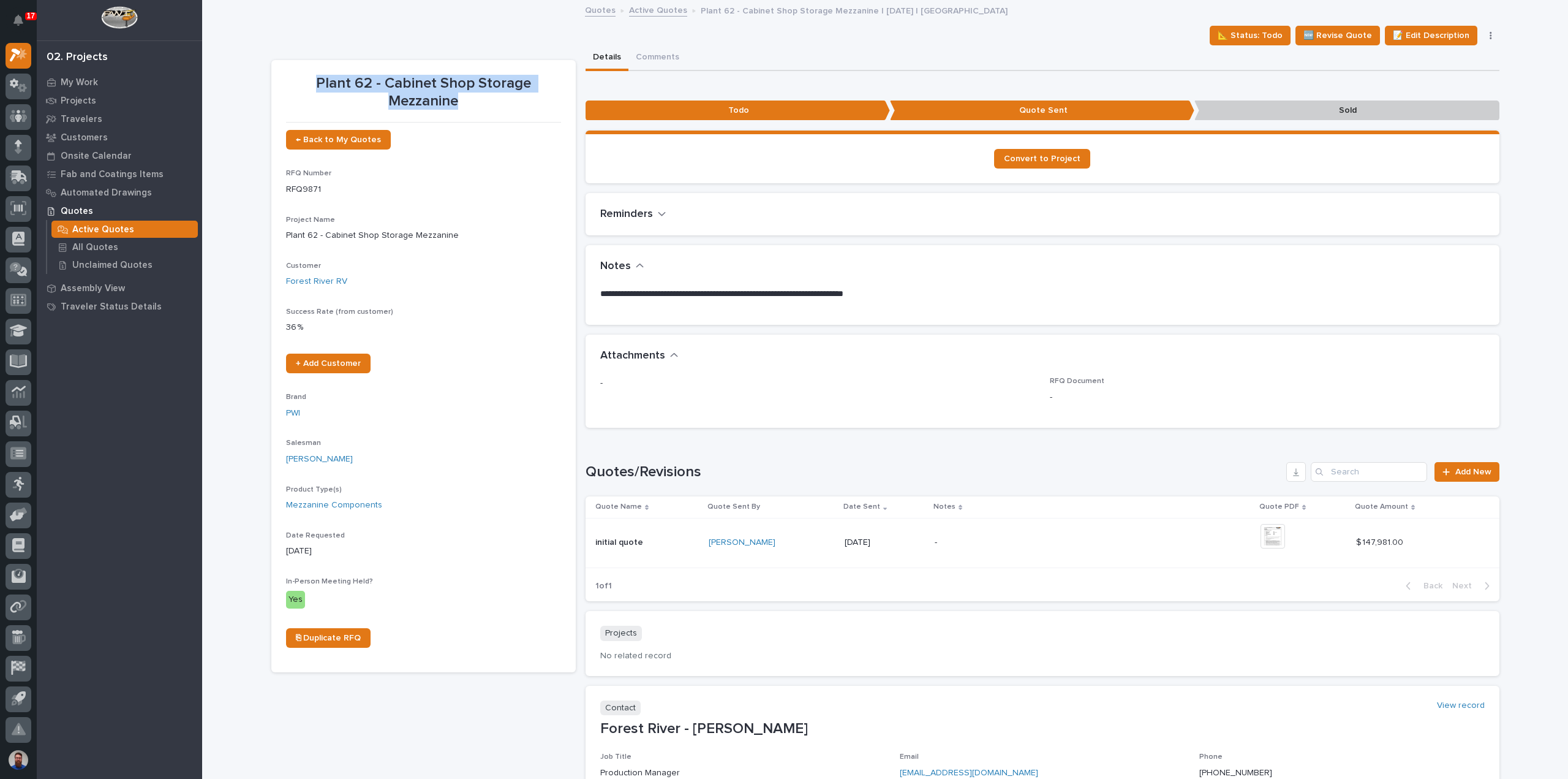
click at [479, 92] on p "Plant 62 - Cabinet Shop Storage Mezzanine" at bounding box center [423, 92] width 275 height 36
click at [504, 101] on p "Plant 62 - Cabinet Shop Storage Mezzanine" at bounding box center [423, 92] width 275 height 36
click at [509, 100] on p "Plant 62 - Cabinet Shop Storage Mezzanine" at bounding box center [423, 92] width 275 height 36
click at [517, 94] on p "Plant 62 - Cabinet Shop Storage Mezzanine" at bounding box center [423, 92] width 275 height 36
drag, startPoint x: 472, startPoint y: 105, endPoint x: 298, endPoint y: 79, distance: 175.9
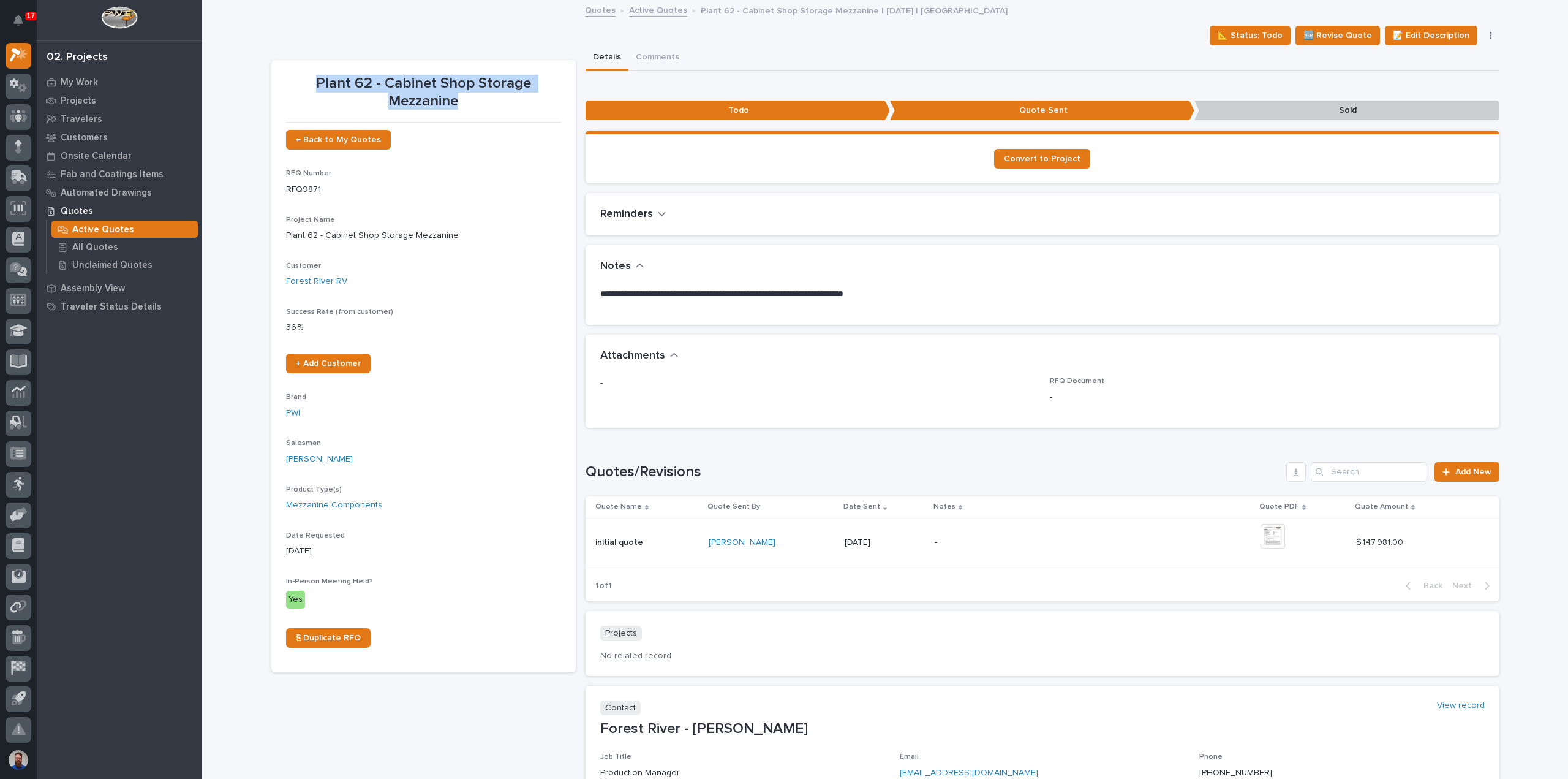
click at [298, 79] on p "Plant 62 - Cabinet Shop Storage Mezzanine" at bounding box center [423, 92] width 275 height 36
click at [298, 79] on p "Plant 62 - Cabinet Shop Storage Mezzanine" at bounding box center [423, 92] width 275 height 36
drag, startPoint x: 470, startPoint y: 95, endPoint x: 492, endPoint y: 99, distance: 22.4
click at [470, 95] on p "Plant 62 - Cabinet Shop Storage Mezzanine" at bounding box center [423, 92] width 275 height 36
drag, startPoint x: 340, startPoint y: 87, endPoint x: 310, endPoint y: 84, distance: 30.1
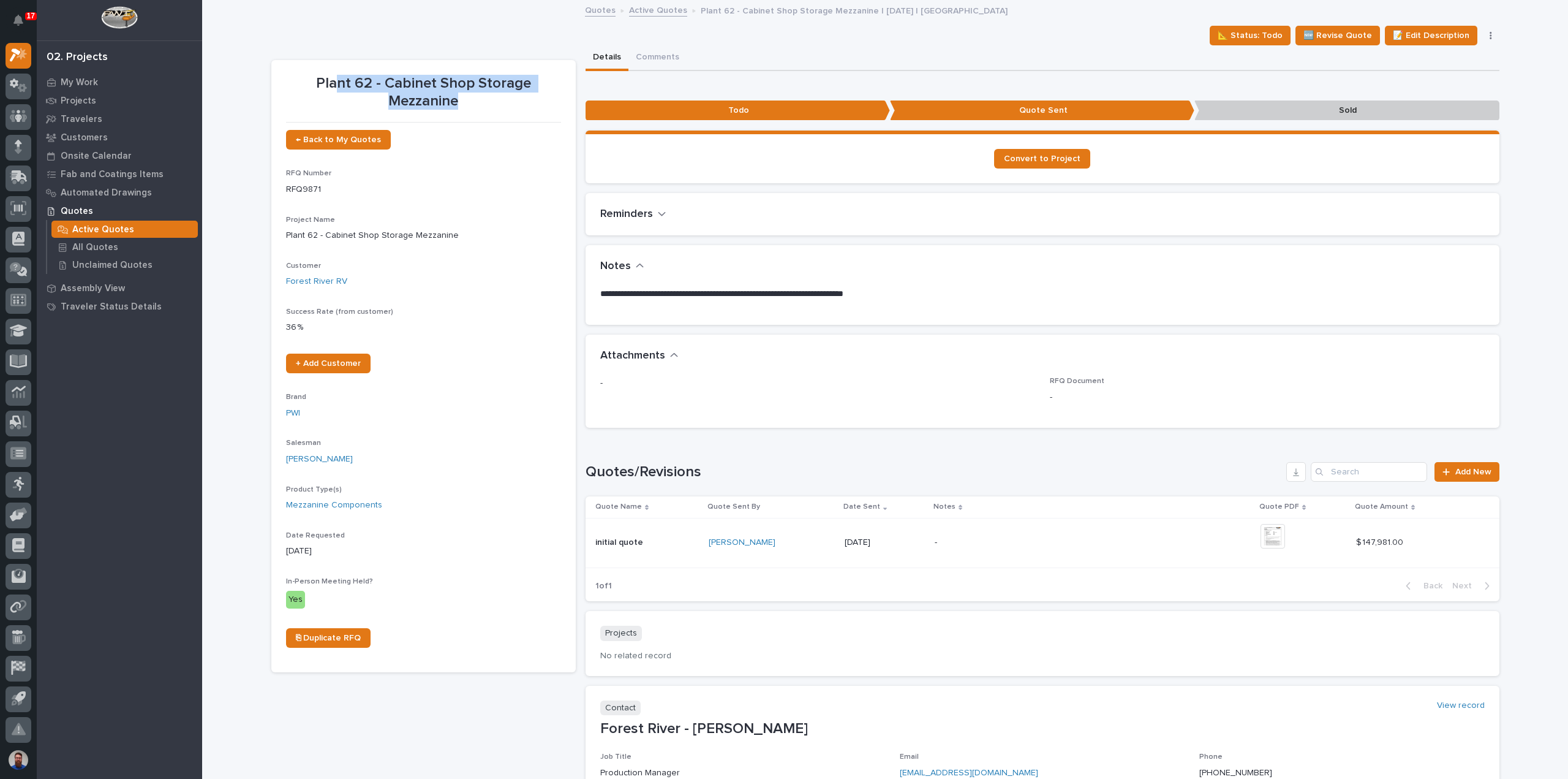
click at [315, 85] on p "Plant 62 - Cabinet Shop Storage Mezzanine" at bounding box center [423, 92] width 275 height 36
click at [304, 83] on p "Plant 62 - Cabinet Shop Storage Mezzanine" at bounding box center [423, 92] width 275 height 36
click at [469, 111] on div "Plant 62 - Cabinet Shop Storage Mezzanine" at bounding box center [423, 95] width 275 height 40
drag, startPoint x: 376, startPoint y: 88, endPoint x: 322, endPoint y: 79, distance: 54.7
click at [323, 80] on p "Plant 62 - Cabinet Shop Storage Mezzanine" at bounding box center [423, 92] width 275 height 36
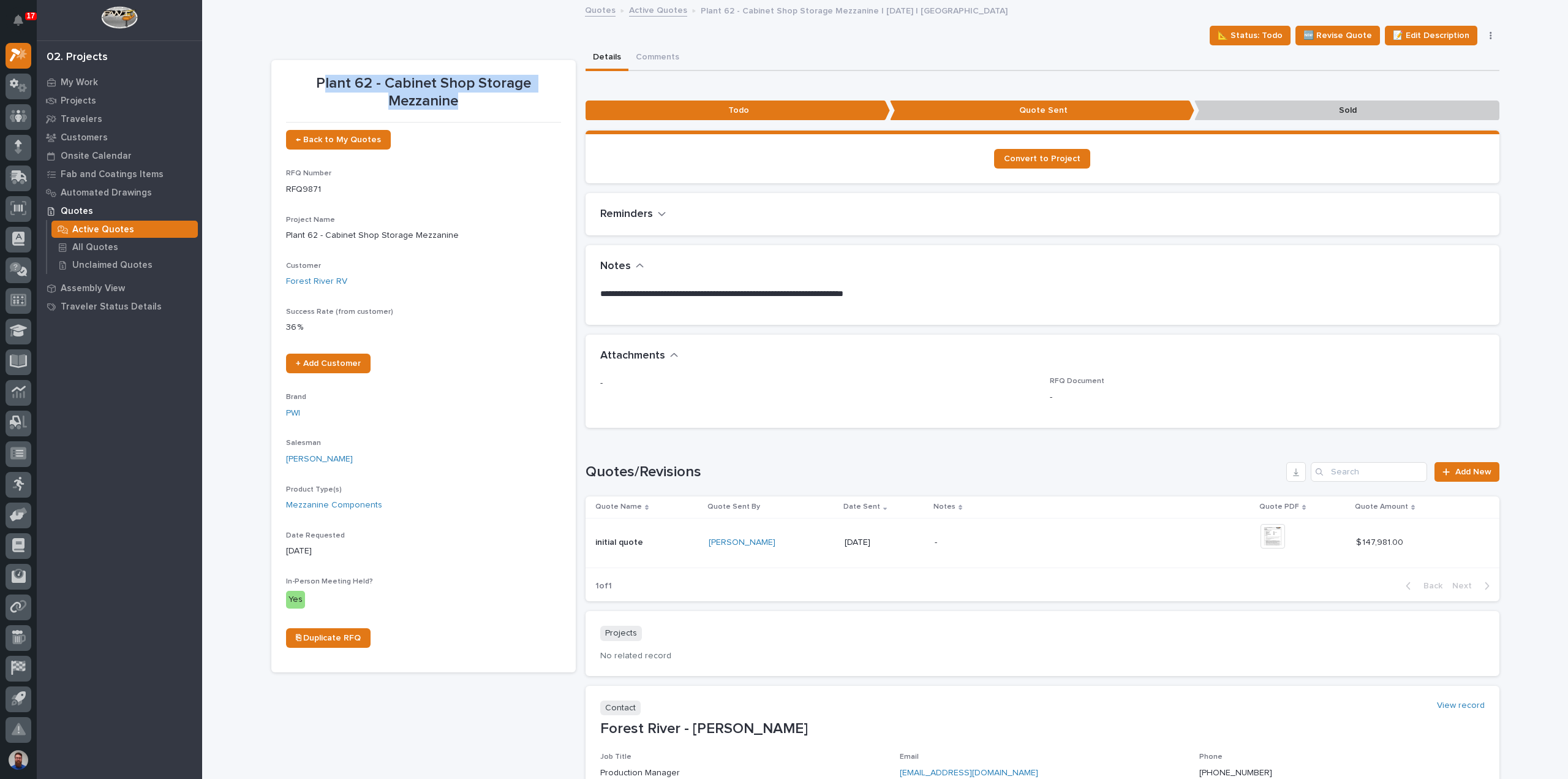
click at [321, 79] on p "Plant 62 - Cabinet Shop Storage Mezzanine" at bounding box center [423, 92] width 275 height 36
drag, startPoint x: 300, startPoint y: 77, endPoint x: 491, endPoint y: 95, distance: 191.8
click at [491, 95] on p "Plant 62 - Cabinet Shop Storage Mezzanine" at bounding box center [423, 92] width 275 height 36
click at [502, 105] on p "Plant 62 - Cabinet Shop Storage Mezzanine" at bounding box center [423, 92] width 275 height 36
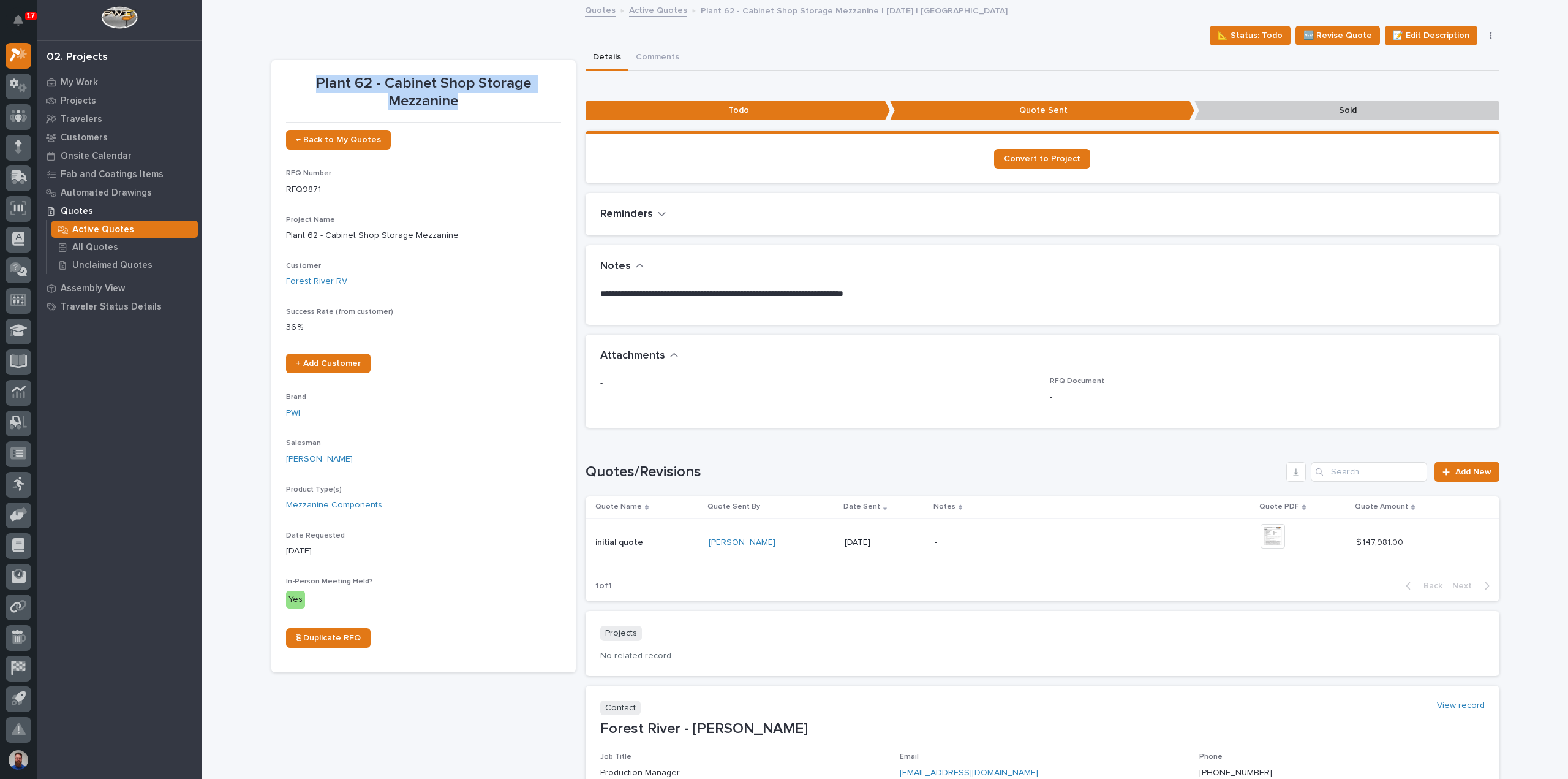
drag, startPoint x: 433, startPoint y: 100, endPoint x: 316, endPoint y: 89, distance: 117.5
click at [316, 89] on p "Plant 62 - Cabinet Shop Storage Mezzanine" at bounding box center [423, 92] width 275 height 36
click at [731, 12] on p "Plant 62 - Cabinet Shop Storage Mezzanine | 03/19/2025 | Forest River RV" at bounding box center [854, 9] width 307 height 14
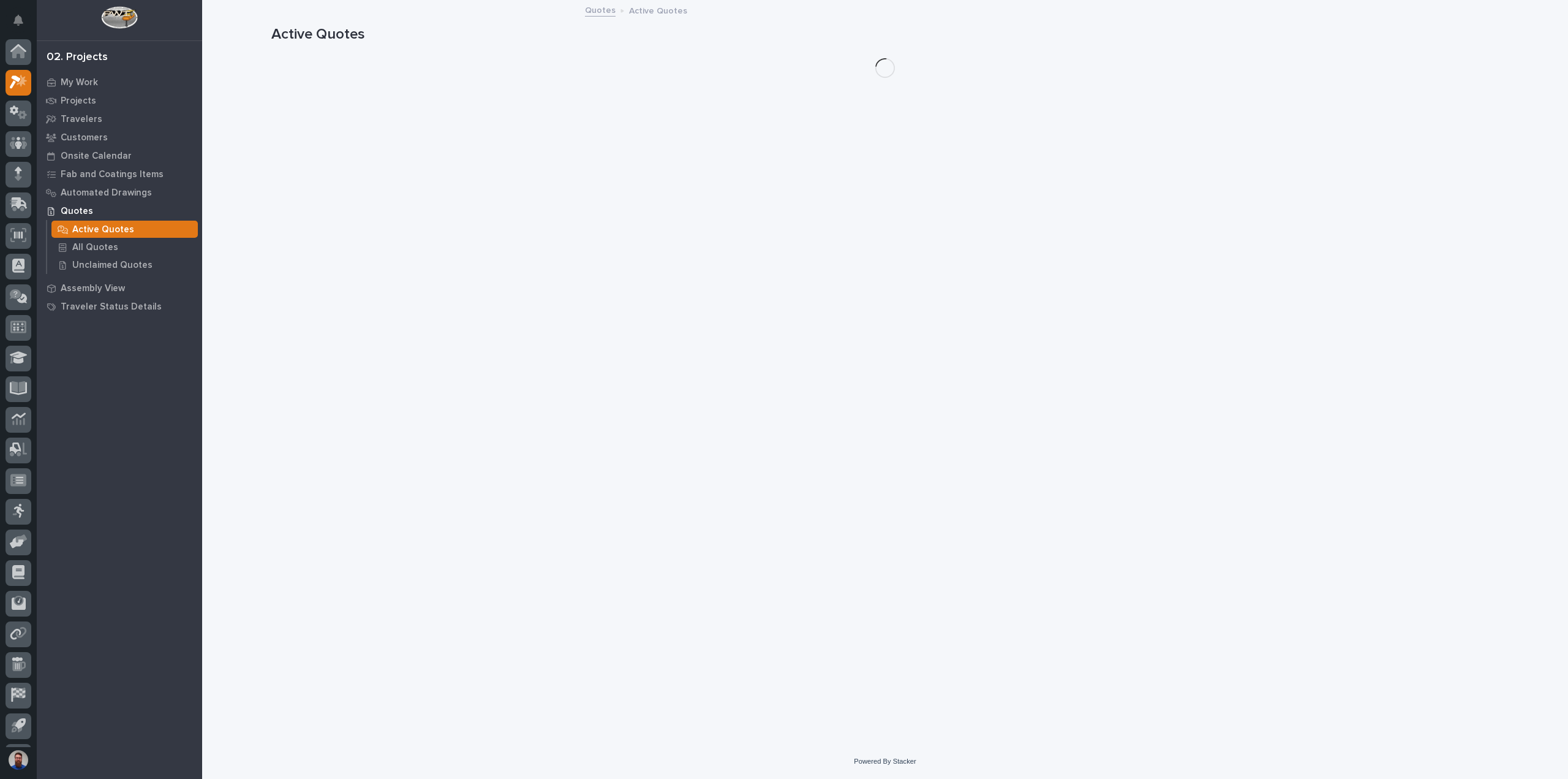
scroll to position [27, 0]
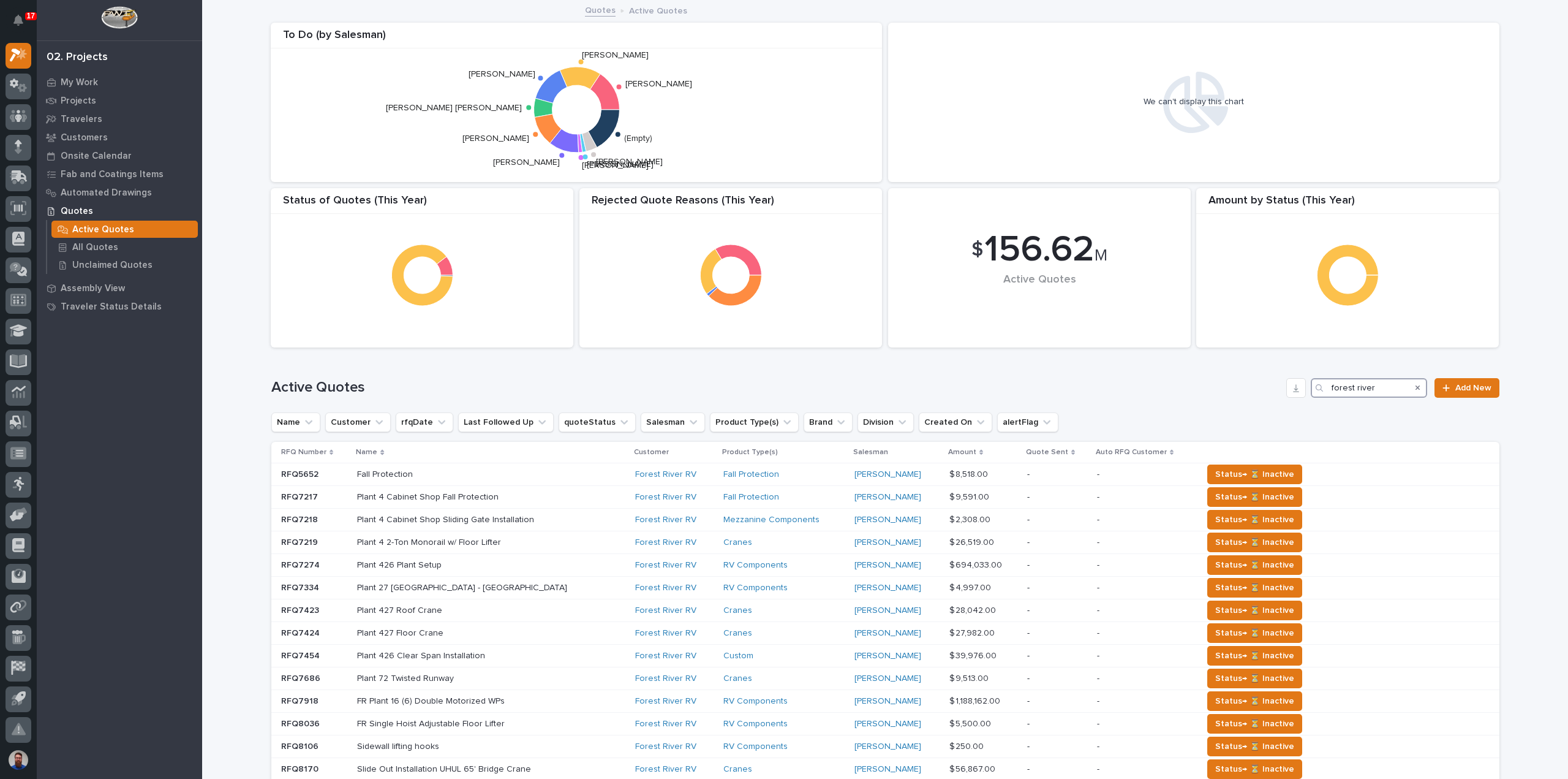
click at [1378, 390] on input "forest river" at bounding box center [1368, 387] width 116 height 19
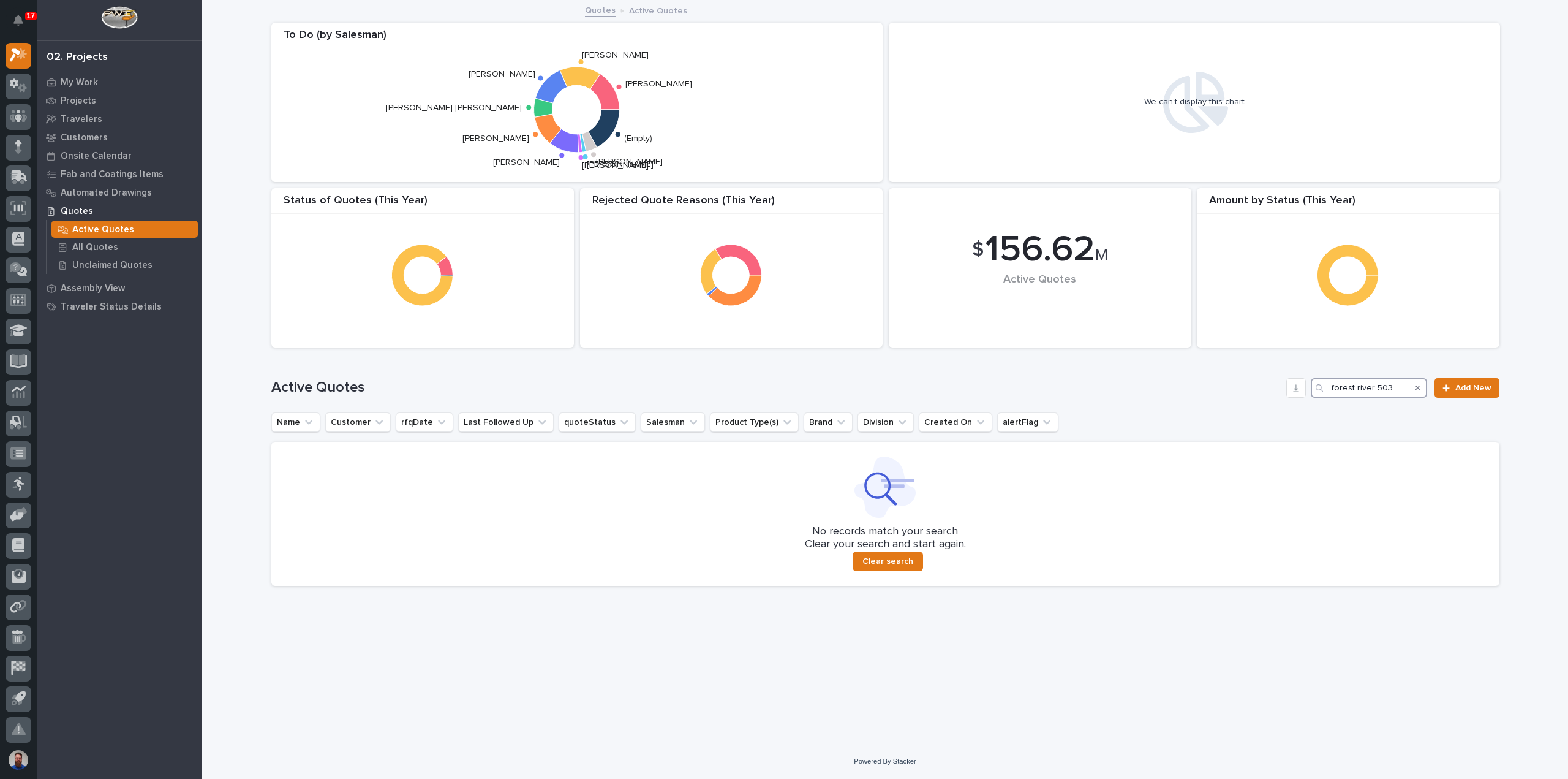
drag, startPoint x: 1401, startPoint y: 388, endPoint x: 1240, endPoint y: 397, distance: 161.3
click at [1241, 397] on div "Active Quotes forest river 503 Add New" at bounding box center [884, 383] width 1228 height 58
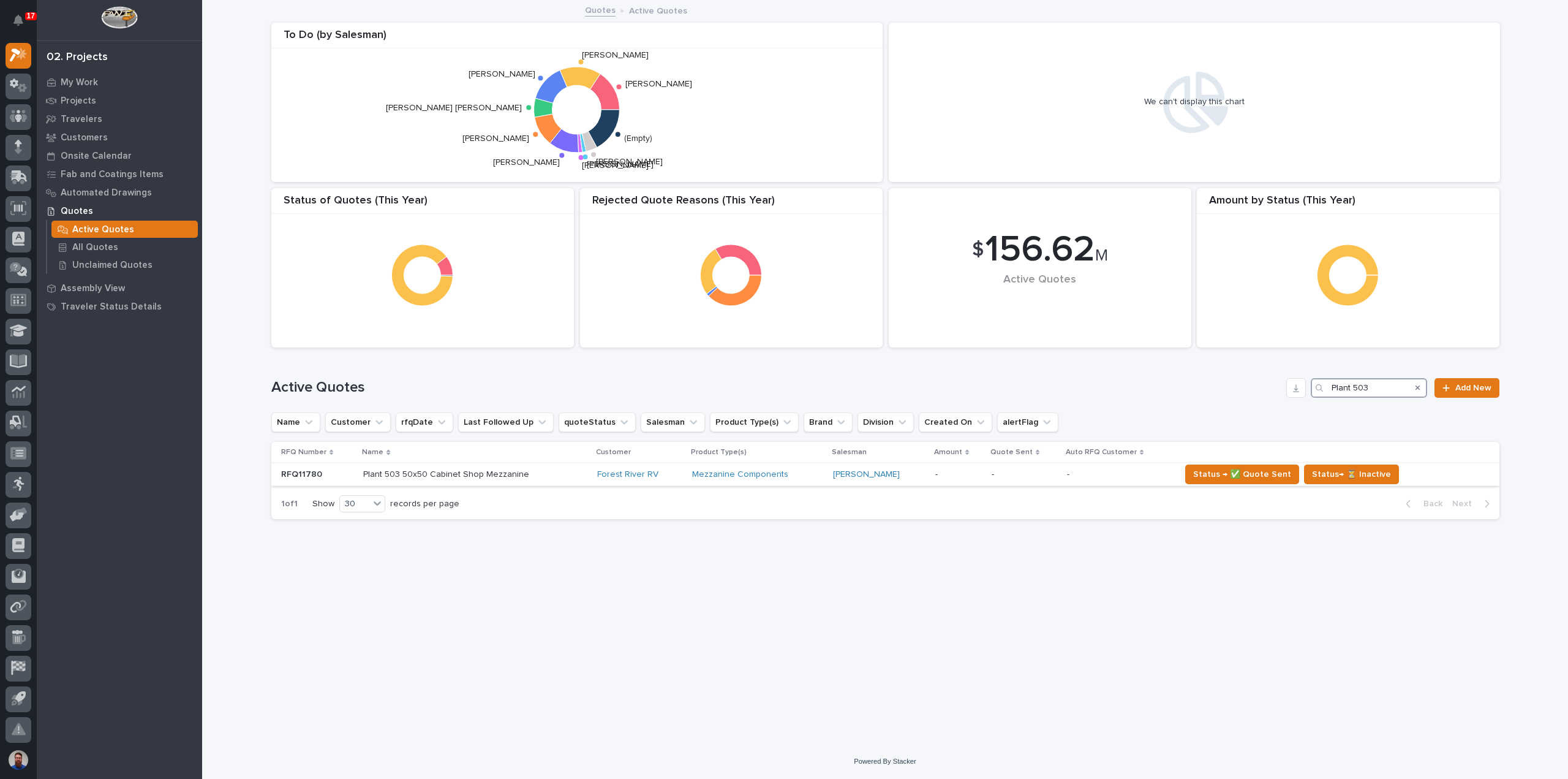
type input "Plant 503"
click at [530, 476] on p at bounding box center [470, 474] width 214 height 10
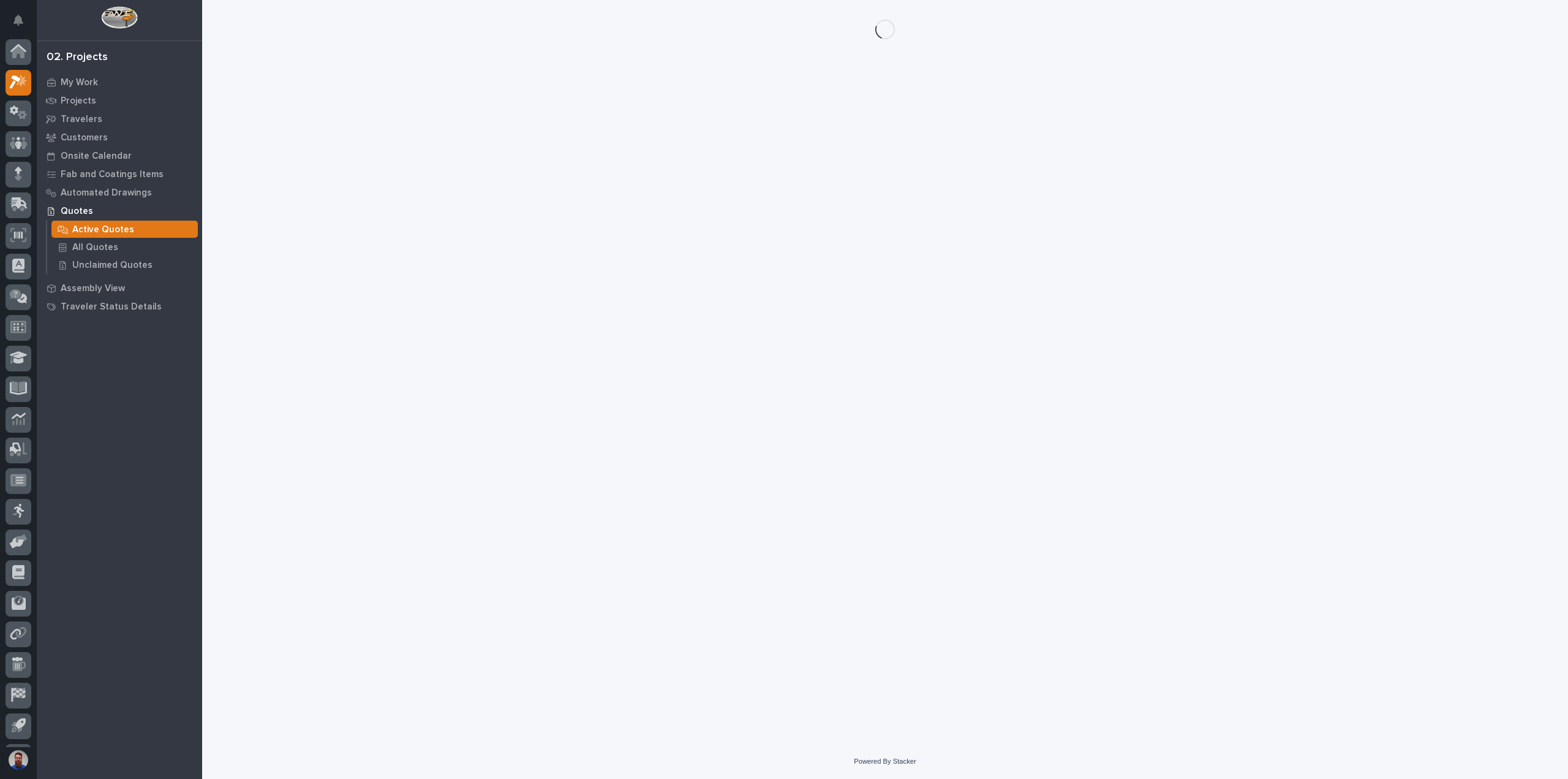
scroll to position [27, 0]
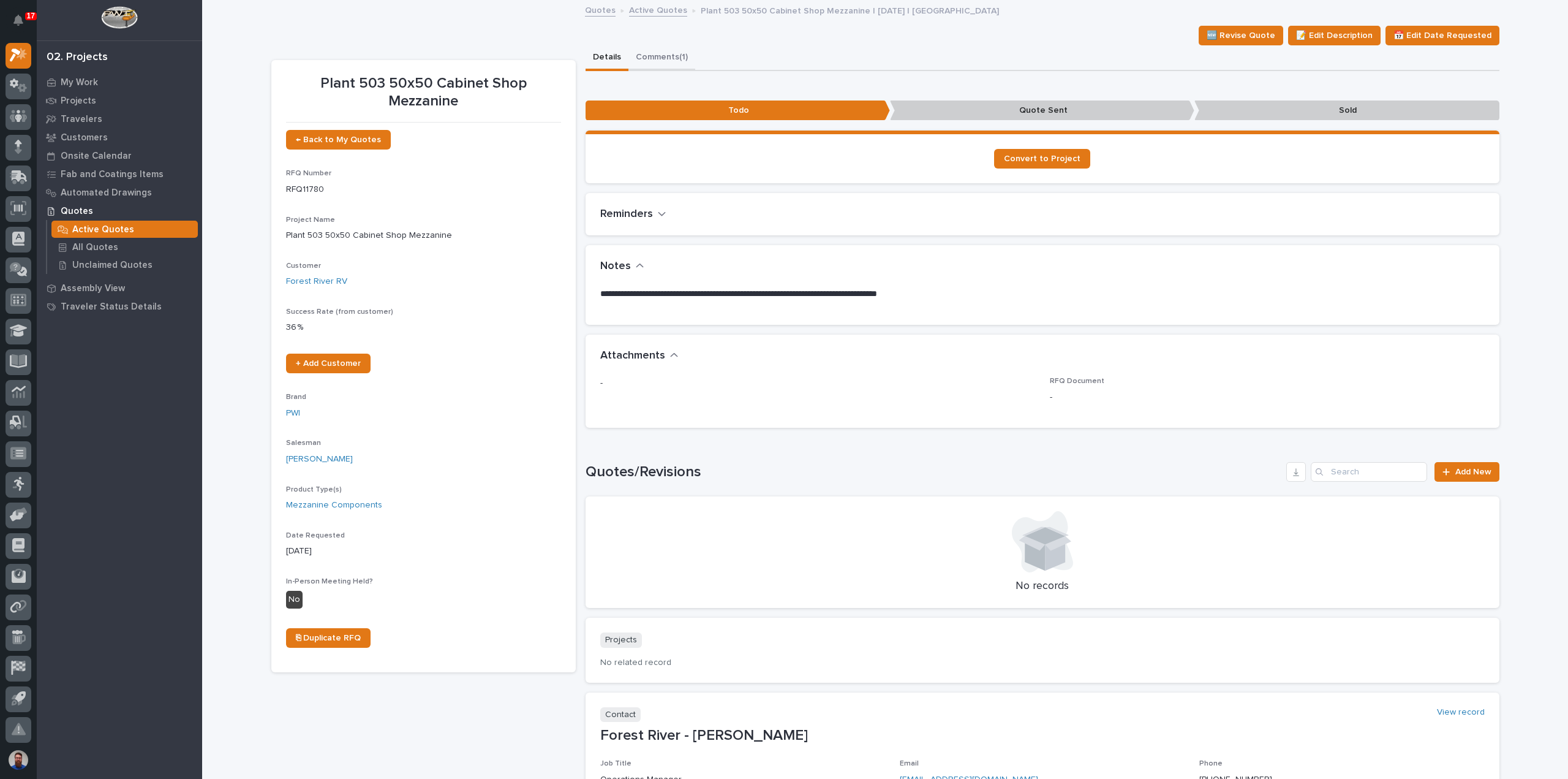
click at [647, 55] on button "Comments (1)" at bounding box center [661, 58] width 67 height 26
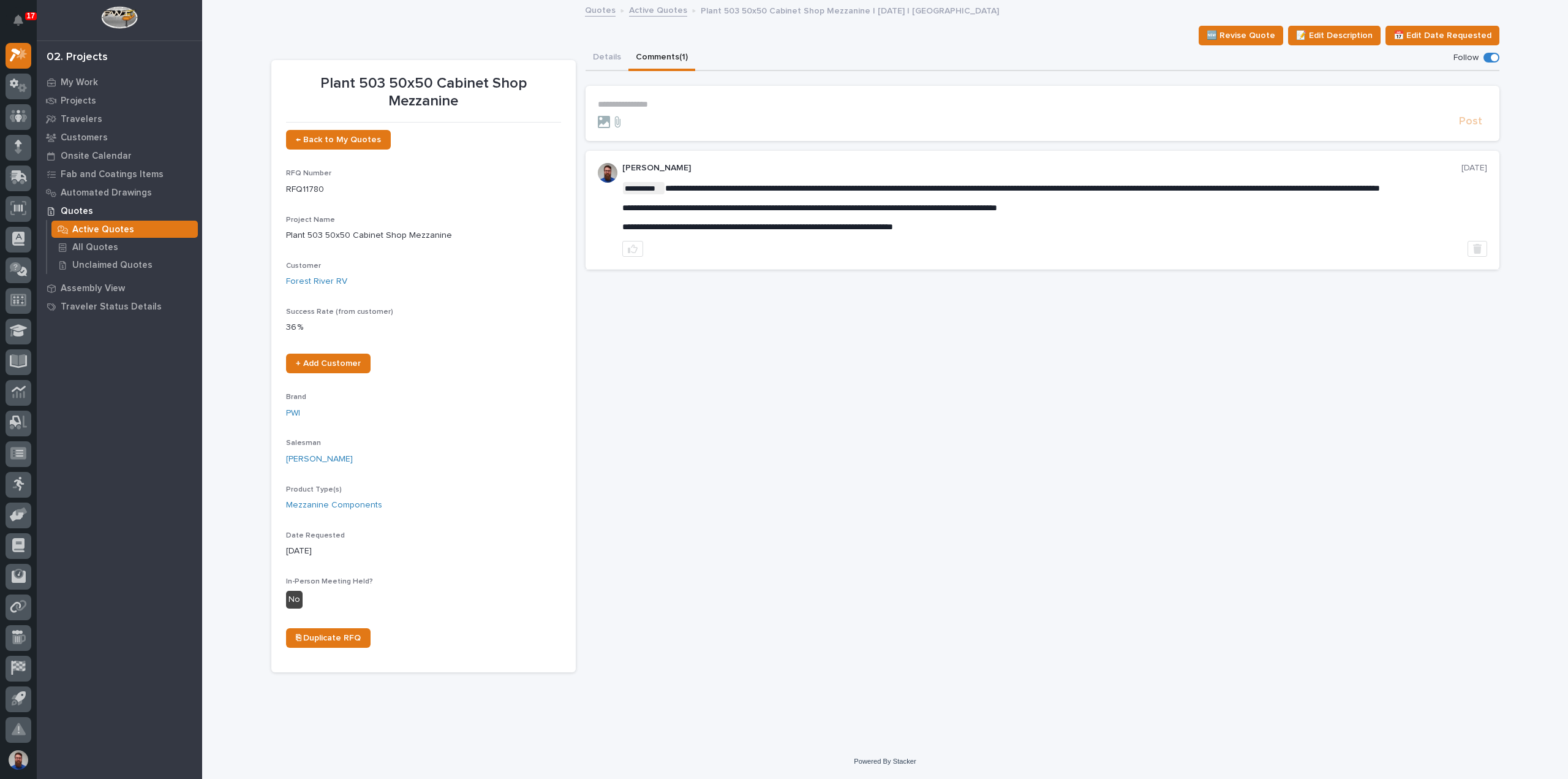
click at [664, 116] on div at bounding box center [1026, 121] width 856 height 12
click at [667, 109] on div "**********" at bounding box center [1042, 104] width 889 height 10
click at [697, 101] on p "**********" at bounding box center [1042, 104] width 889 height 10
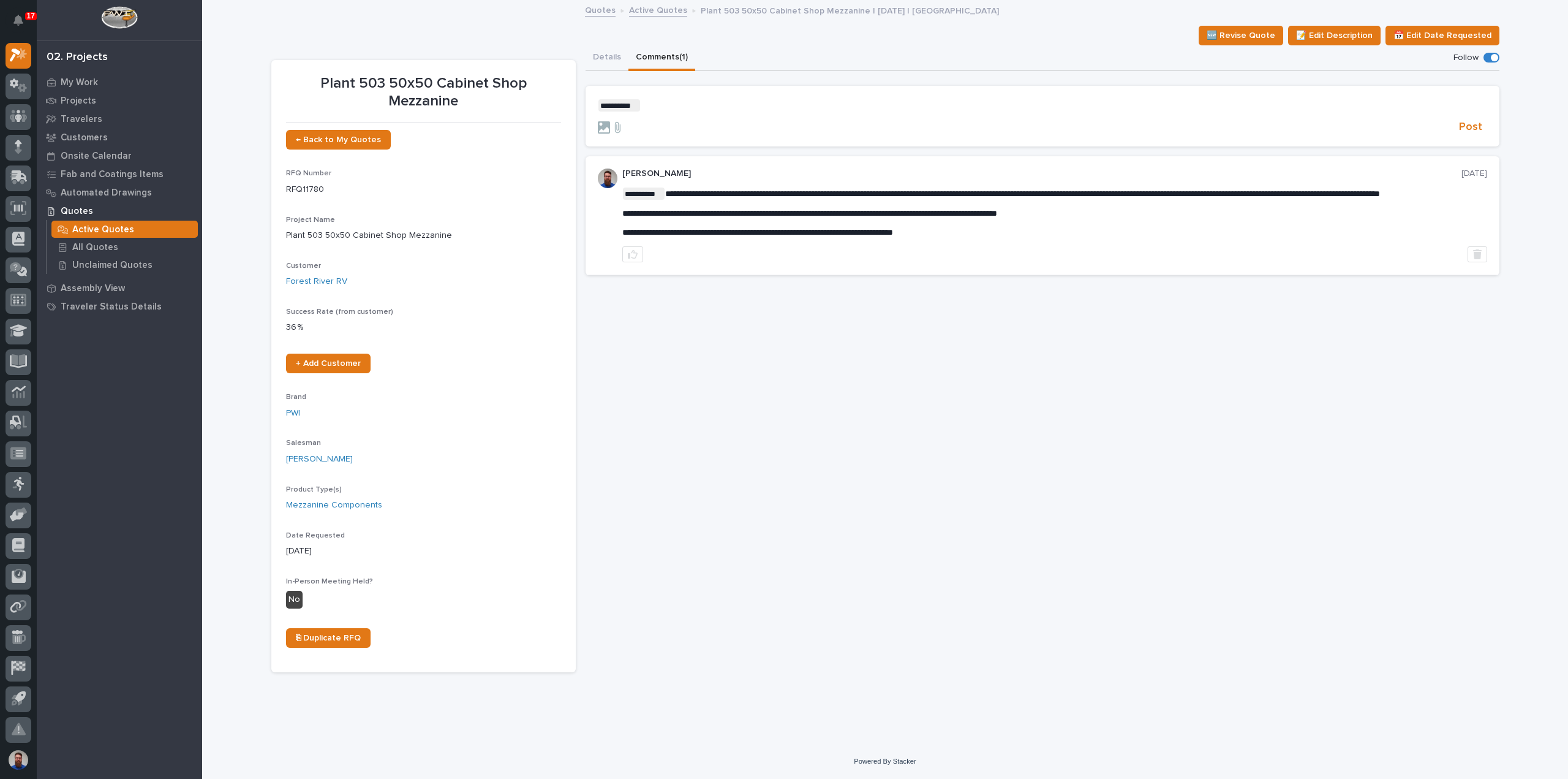
click at [959, 492] on div "**********" at bounding box center [1041, 359] width 914 height 626
